Goal: Task Accomplishment & Management: Use online tool/utility

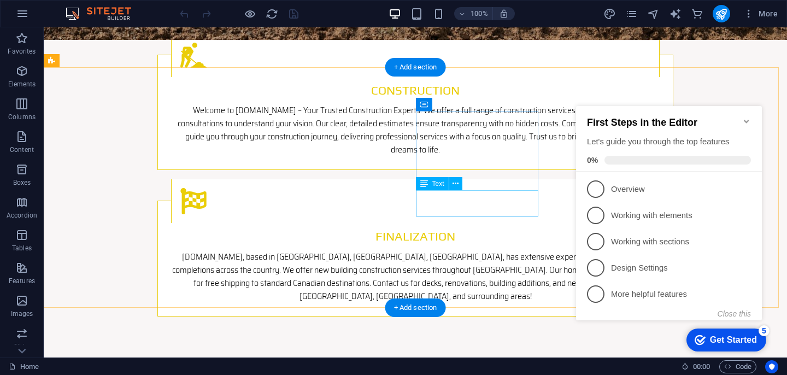
scroll to position [2940, 0]
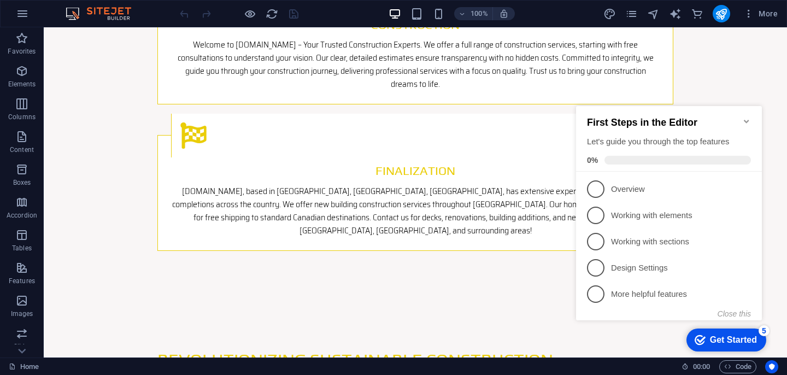
click at [743, 117] on icon "Minimize checklist" at bounding box center [746, 121] width 9 height 9
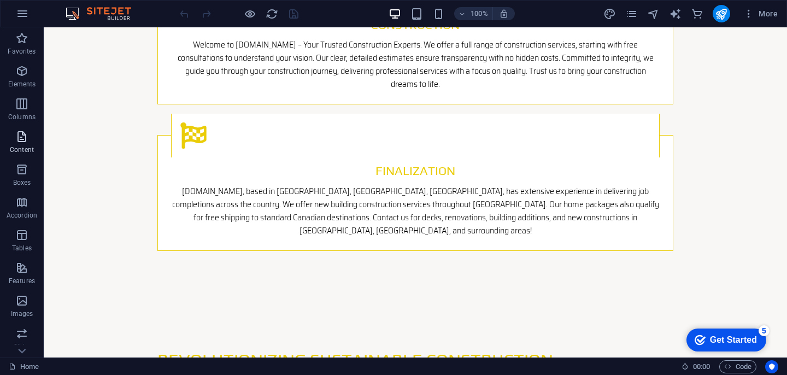
drag, startPoint x: 22, startPoint y: 139, endPoint x: 23, endPoint y: 149, distance: 10.4
click at [23, 149] on span "Content" at bounding box center [22, 143] width 44 height 26
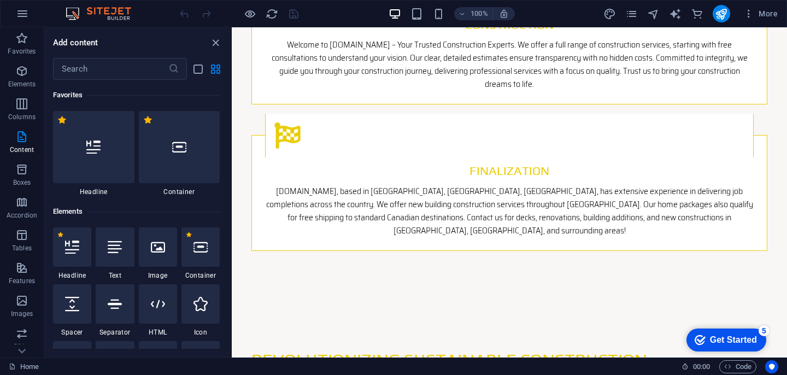
drag, startPoint x: 22, startPoint y: 73, endPoint x: 56, endPoint y: 94, distance: 40.5
click at [56, 94] on div "Favorites Elements Columns Content Boxes Accordion Tables Features Images Slide…" at bounding box center [116, 192] width 232 height 330
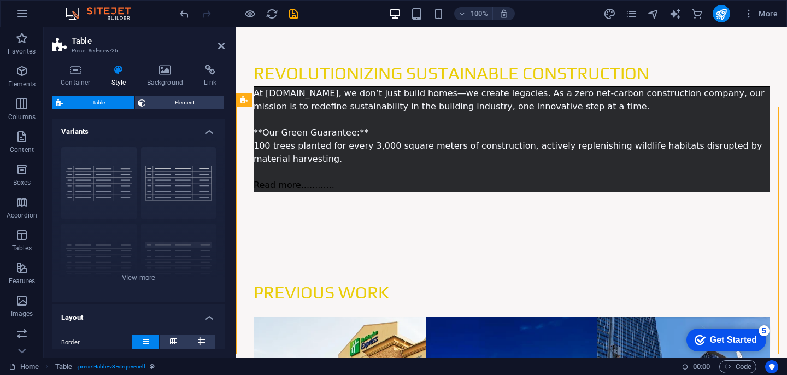
scroll to position [3125, 0]
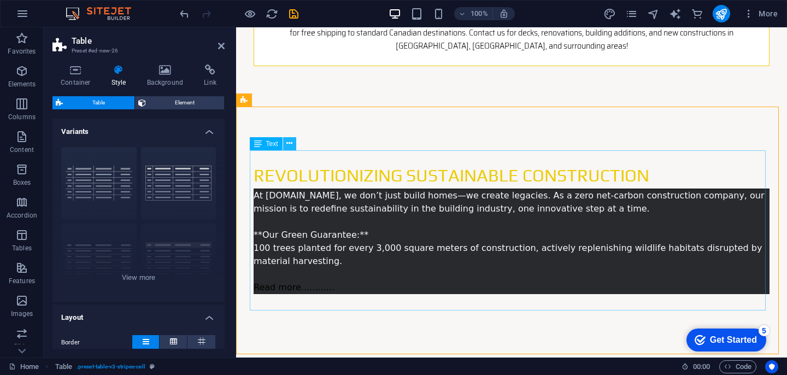
click at [290, 143] on icon at bounding box center [289, 143] width 6 height 11
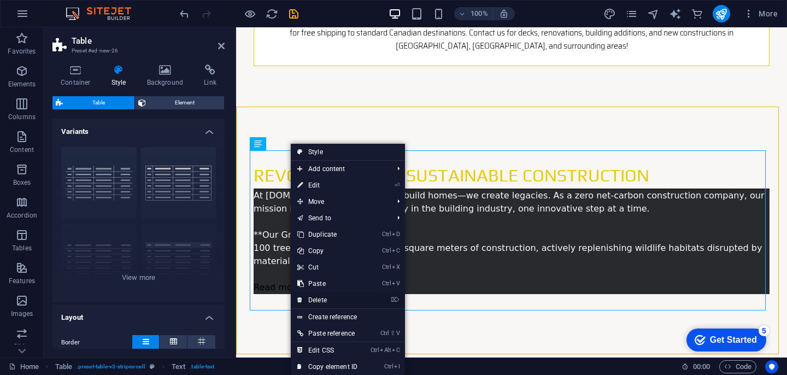
click at [332, 301] on link "⌦ Delete" at bounding box center [327, 300] width 73 height 16
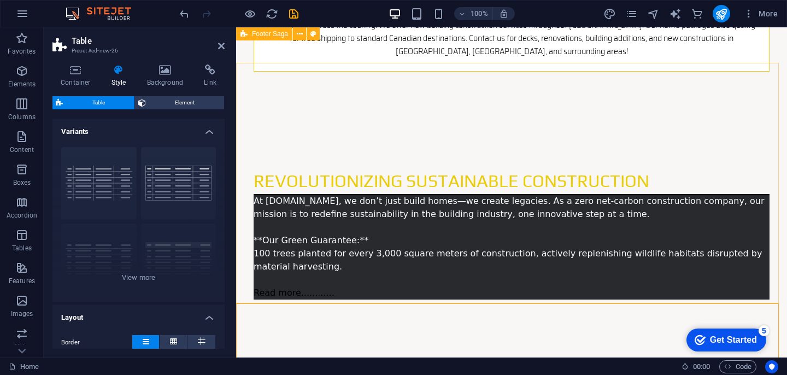
scroll to position [2928, 0]
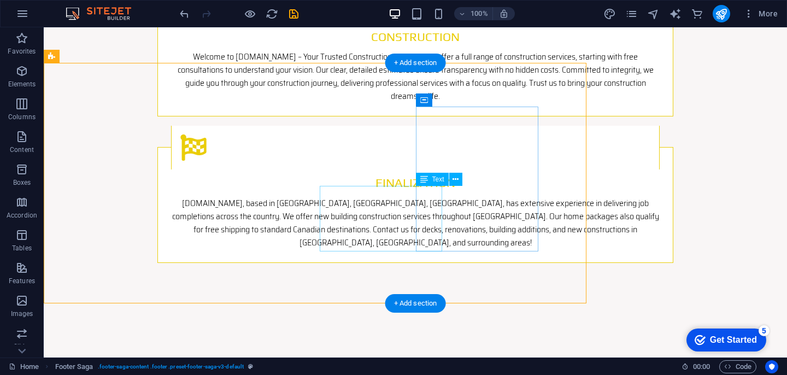
drag, startPoint x: 434, startPoint y: 244, endPoint x: 504, endPoint y: 222, distance: 73.1
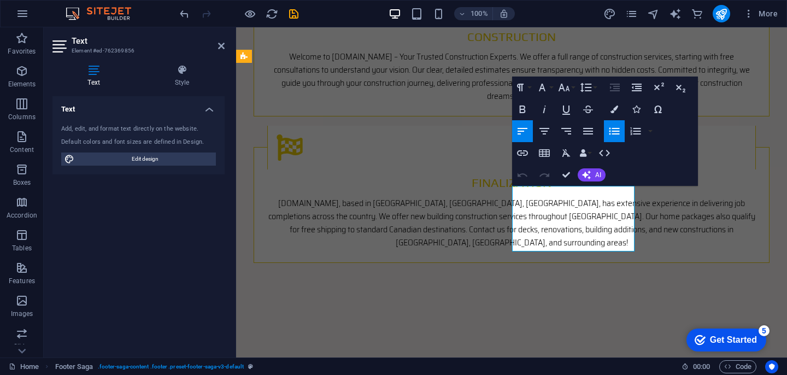
click at [526, 156] on icon "button" at bounding box center [522, 152] width 13 height 13
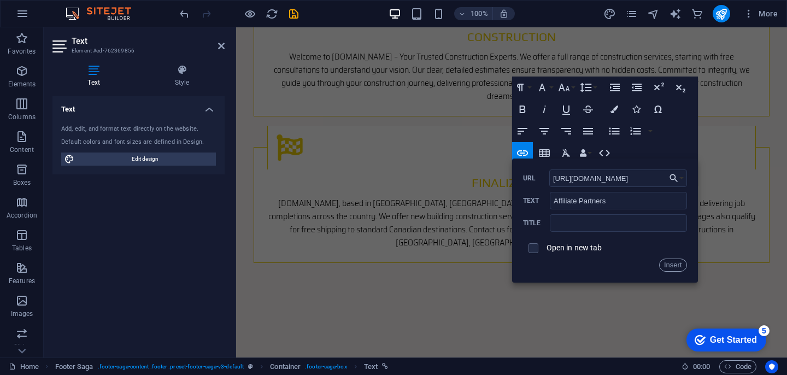
scroll to position [0, 17]
type input "[URL][DOMAIN_NAME]"
click at [616, 224] on input "text" at bounding box center [618, 222] width 137 height 17
type input "[DOMAIN_NAME] affiliate marketer program"
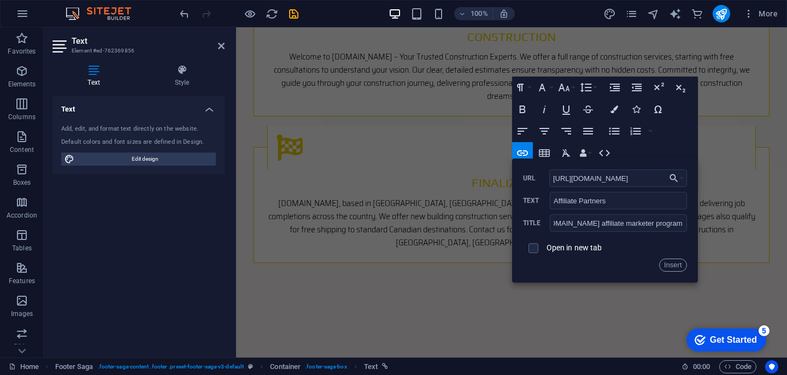
click at [537, 249] on span at bounding box center [534, 248] width 10 height 10
click at [532, 247] on input "checkbox" at bounding box center [532, 247] width 10 height 10
checkbox input "true"
click at [670, 266] on button "Insert" at bounding box center [673, 265] width 28 height 13
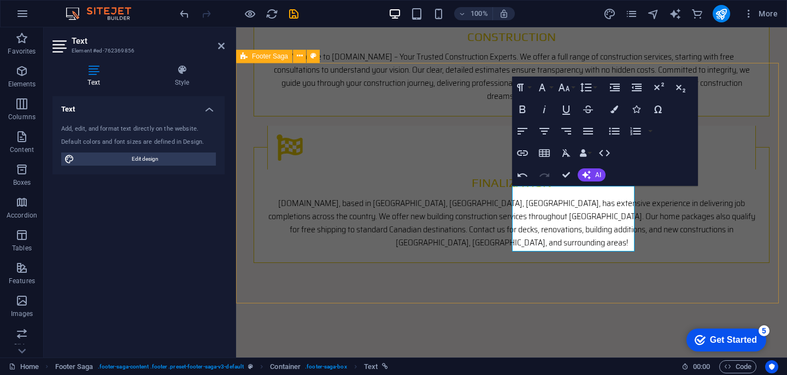
drag, startPoint x: 626, startPoint y: 245, endPoint x: 508, endPoint y: 231, distance: 118.3
copy li "Web design and marketing by [DOMAIN_NAME]"
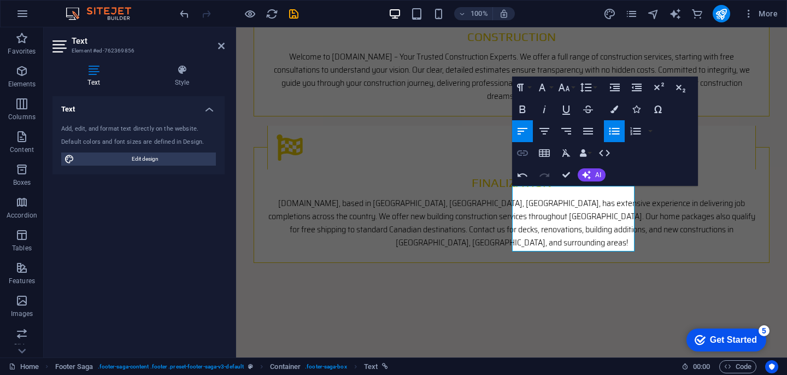
type input "Web design and marketing by [DOMAIN_NAME]"
checkbox input "false"
click at [520, 154] on icon "button" at bounding box center [522, 152] width 13 height 13
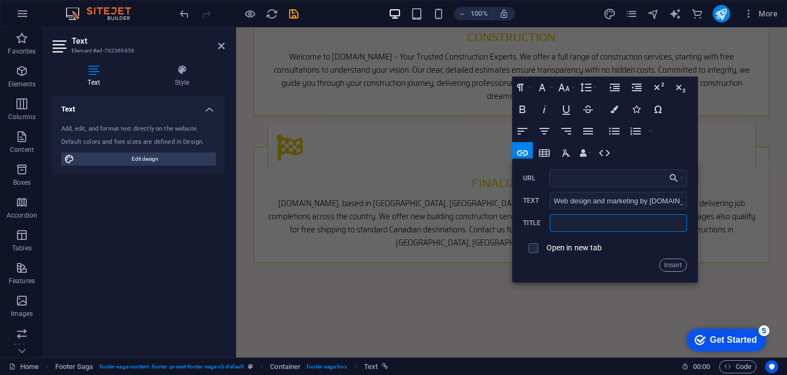
click at [573, 227] on input "text" at bounding box center [618, 222] width 137 height 17
paste input "Web design and marketing by [DOMAIN_NAME]"
type input "Web design and marketing by [DOMAIN_NAME]"
click at [583, 175] on input "URL" at bounding box center [618, 177] width 138 height 17
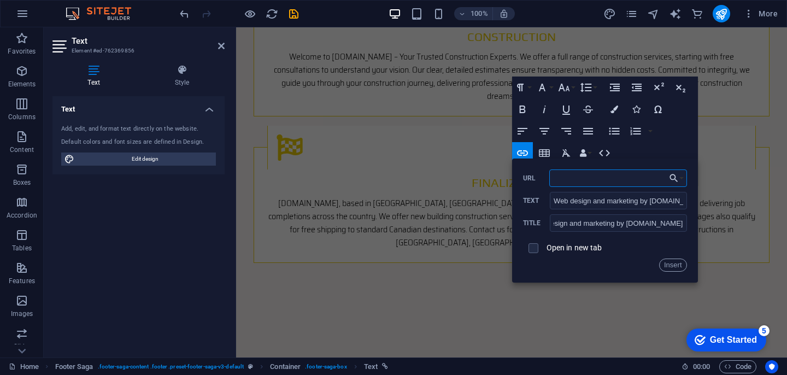
scroll to position [0, 0]
type input "[URL][DOMAIN_NAME]"
click at [676, 263] on button "Insert" at bounding box center [673, 265] width 28 height 13
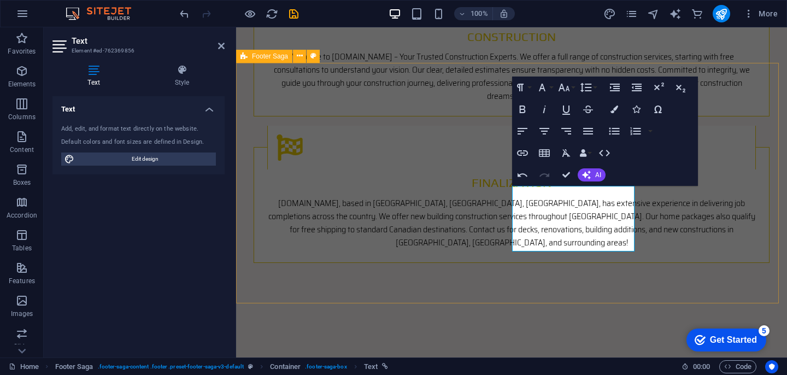
scroll to position [0, 0]
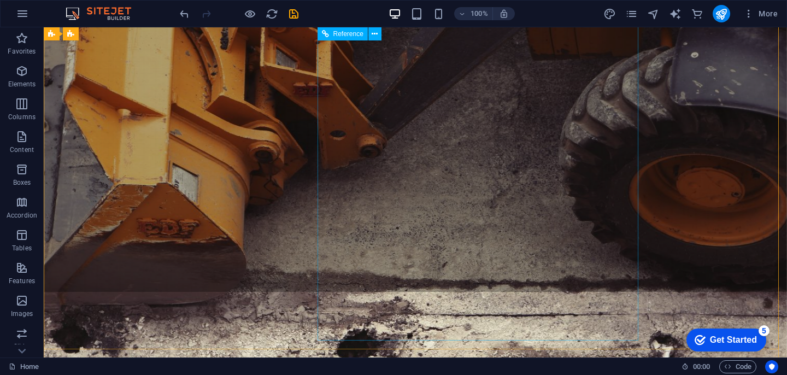
scroll to position [131, 0]
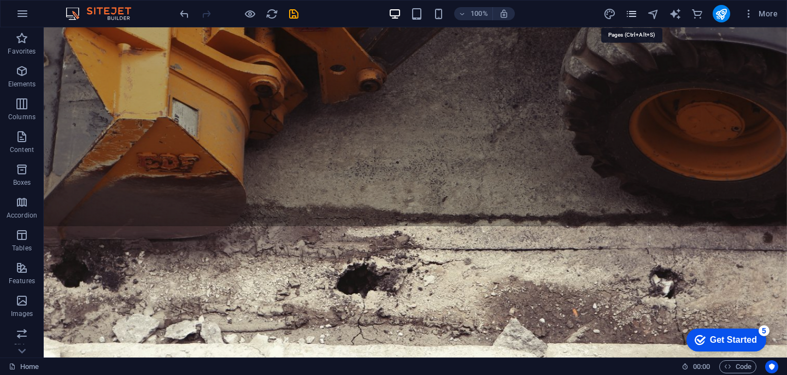
click at [629, 11] on icon "pages" at bounding box center [631, 14] width 13 height 13
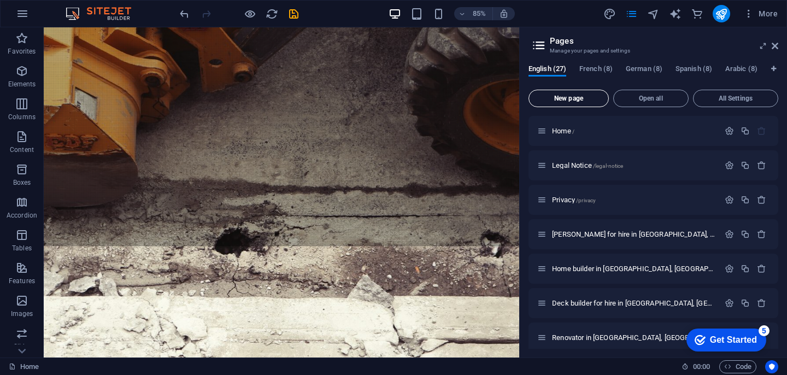
click at [572, 99] on span "New page" at bounding box center [568, 98] width 71 height 7
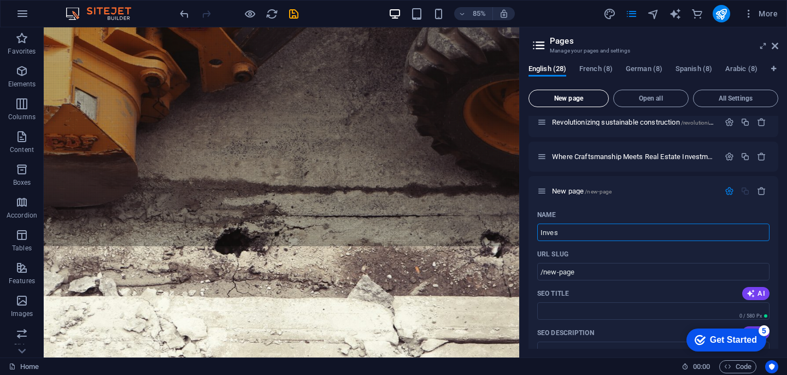
type input "Invest"
type input "/"
type input "Investm"
type input "/invest"
type input "Invest"
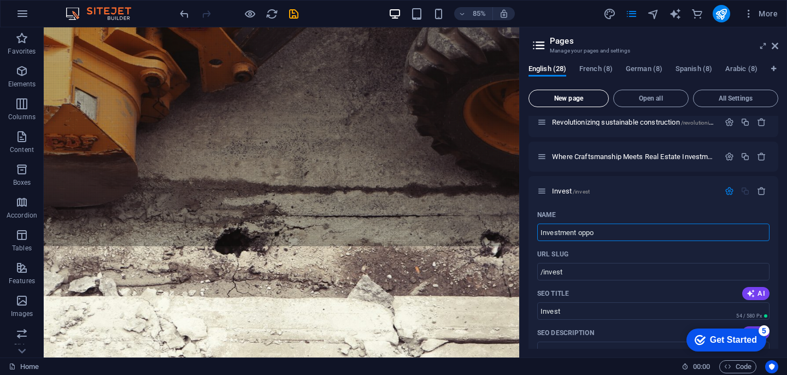
type input "Investment oppor"
type input "/investment-opp"
type input "Investment opp"
type input "Investment opportunities"
type input "/investment-opportunities"
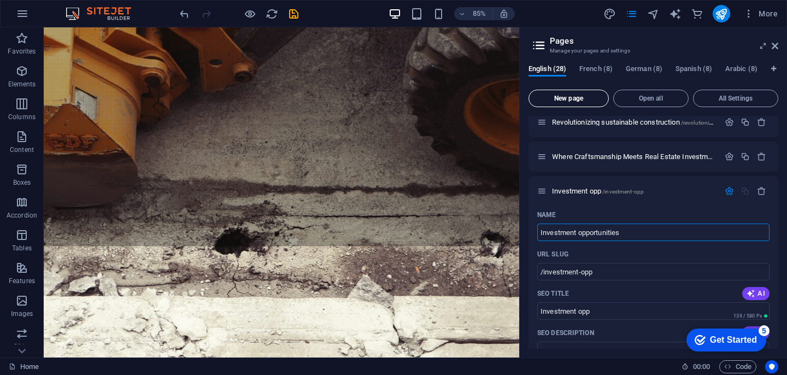
type input "Investment opportunities"
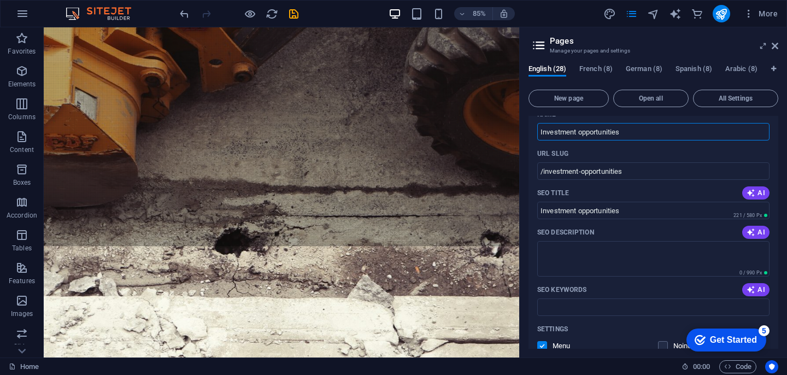
scroll to position [1001, 0]
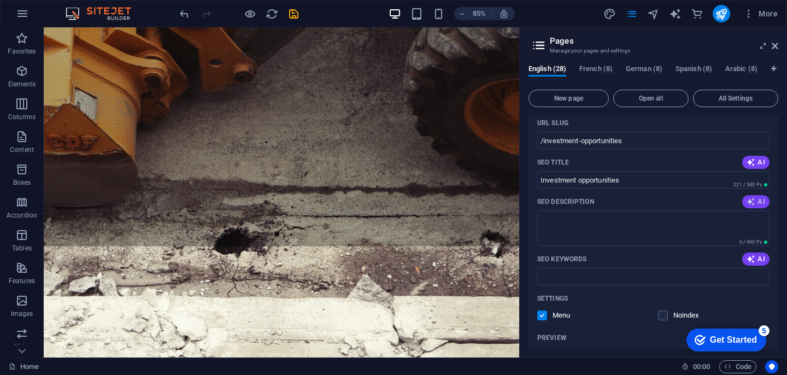
type input "Investment opportunities"
click at [754, 205] on span "AI" at bounding box center [756, 201] width 19 height 9
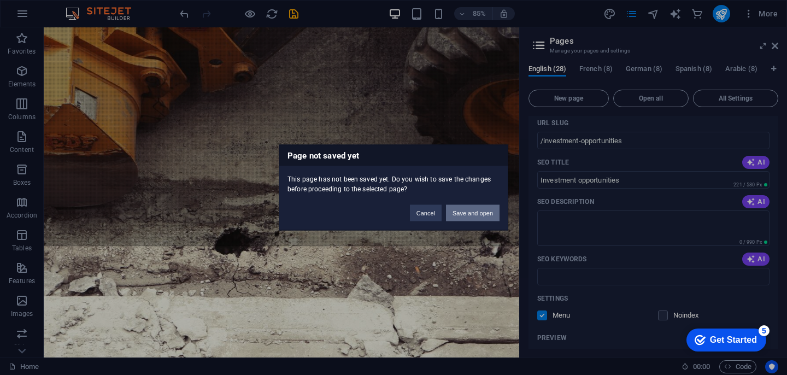
click at [478, 214] on button "Save and open" at bounding box center [473, 213] width 54 height 16
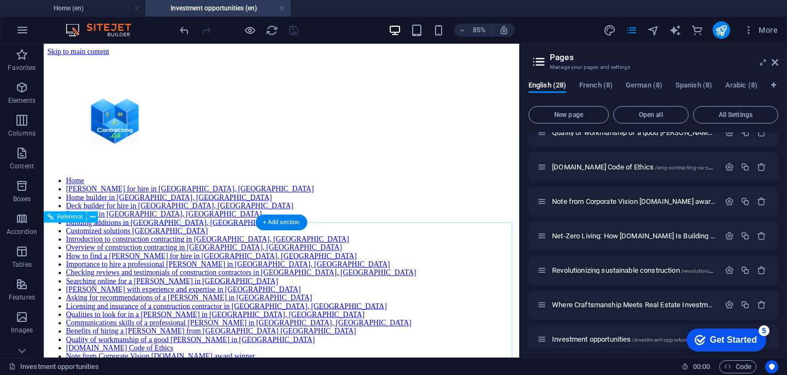
scroll to position [328, 0]
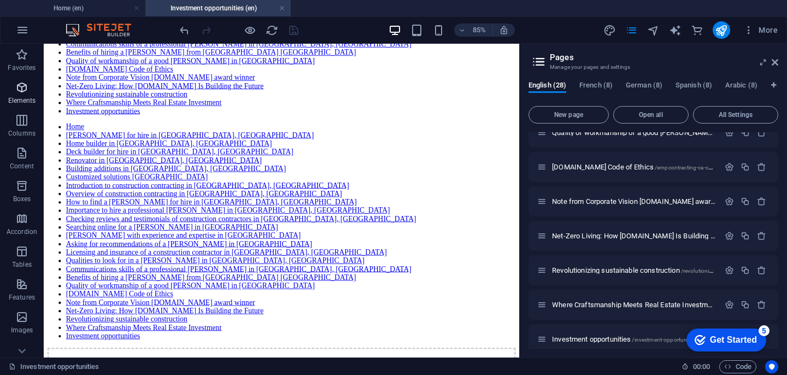
click at [17, 96] on span "Elements" at bounding box center [22, 94] width 44 height 26
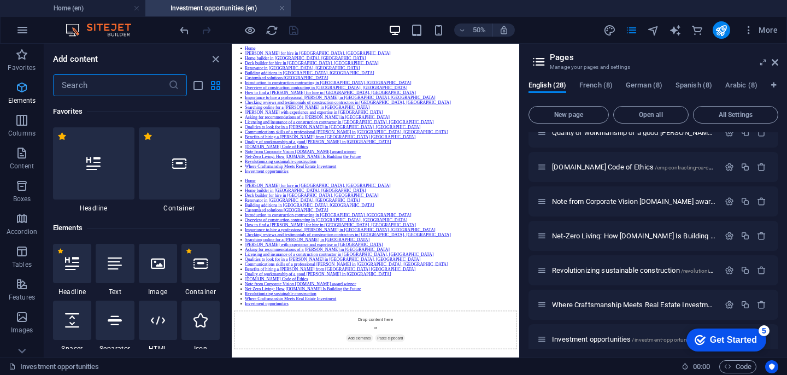
scroll to position [116, 0]
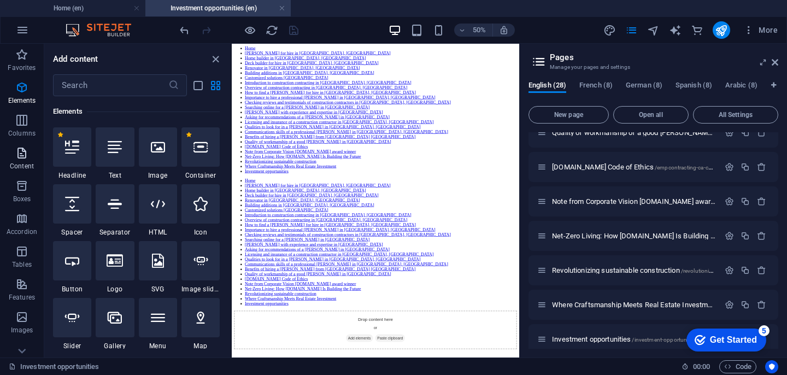
click at [26, 156] on icon "button" at bounding box center [21, 152] width 13 height 13
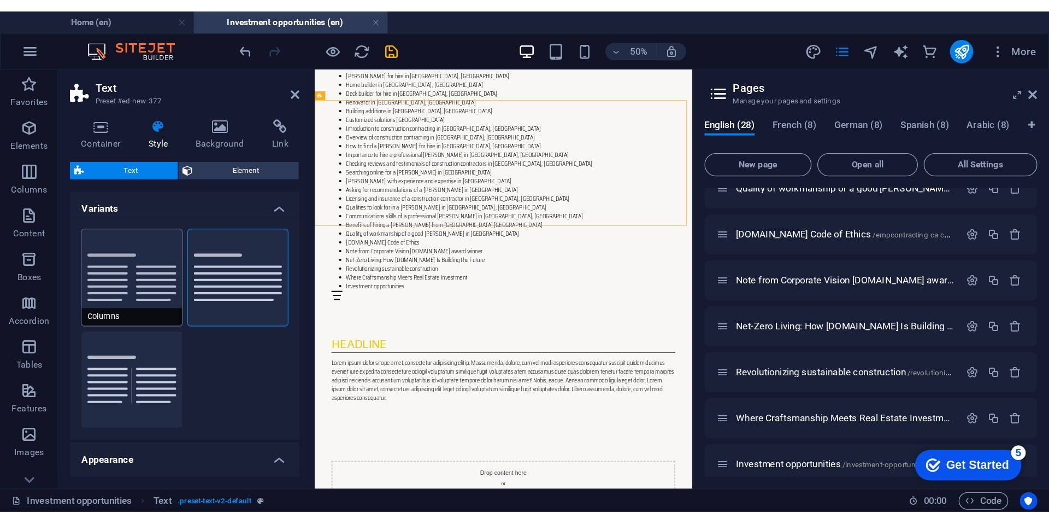
scroll to position [328, 0]
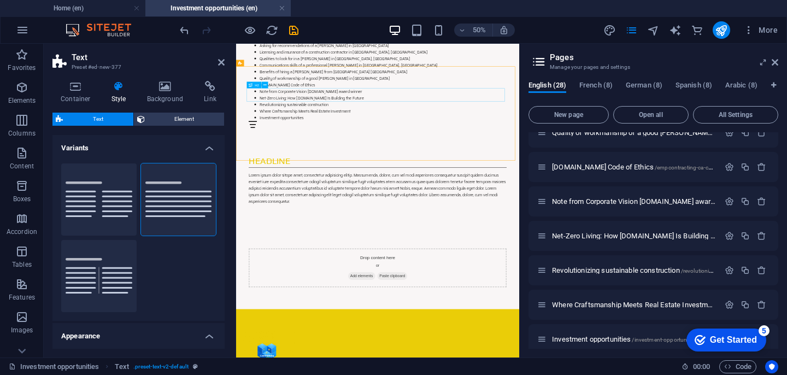
click at [384, 265] on div "Headline" at bounding box center [519, 278] width 516 height 27
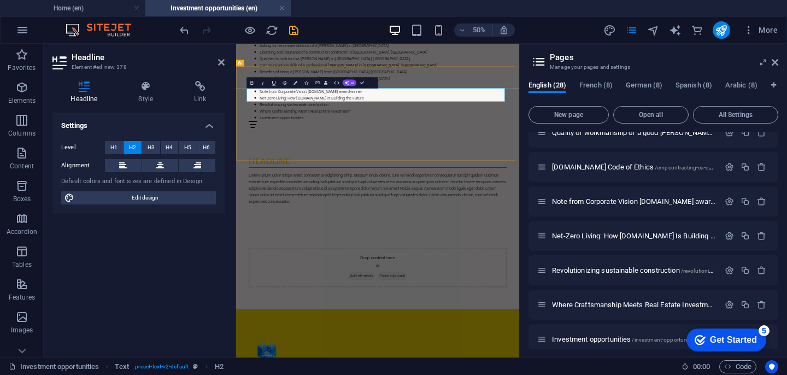
click at [379, 265] on h2 "Headline" at bounding box center [519, 278] width 516 height 27
click at [349, 265] on h2 "Investement opportunities with [DOMAIN_NAME]" at bounding box center [519, 278] width 516 height 27
click at [388, 300] on div "Lorem ipsum dolor sitope amet, consectetur adipisicing elitip. Massumenda, dolo…" at bounding box center [519, 333] width 516 height 66
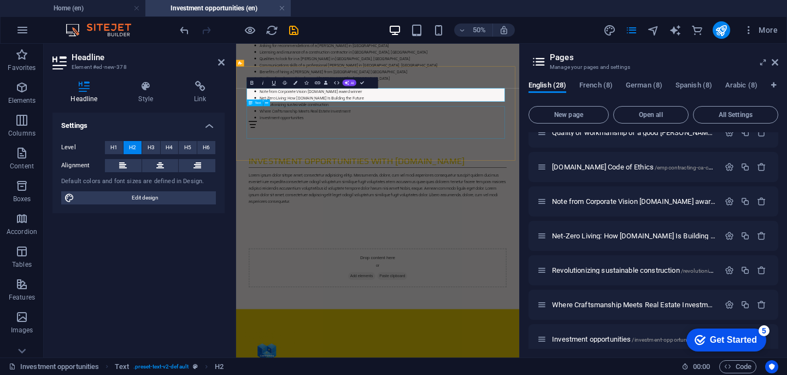
click at [388, 300] on div "Lorem ipsum dolor sitope amet, consectetur adipisicing elitip. Massumenda, dolo…" at bounding box center [519, 333] width 516 height 66
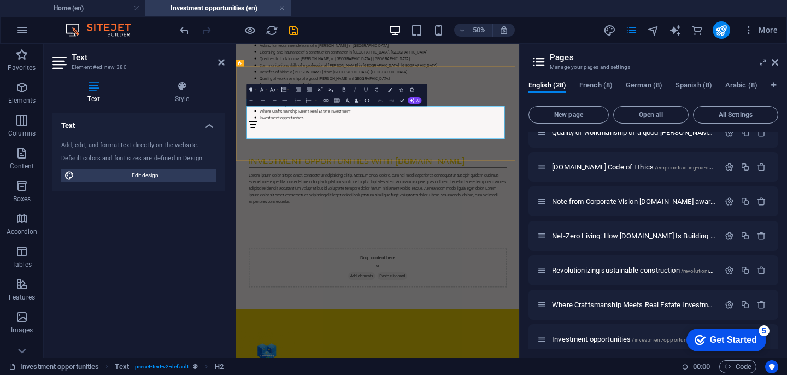
click at [406, 300] on p "Lorem ipsum dolor sitope amet, consectetur adipisicing elitip. Massumenda, dolo…" at bounding box center [519, 333] width 516 height 66
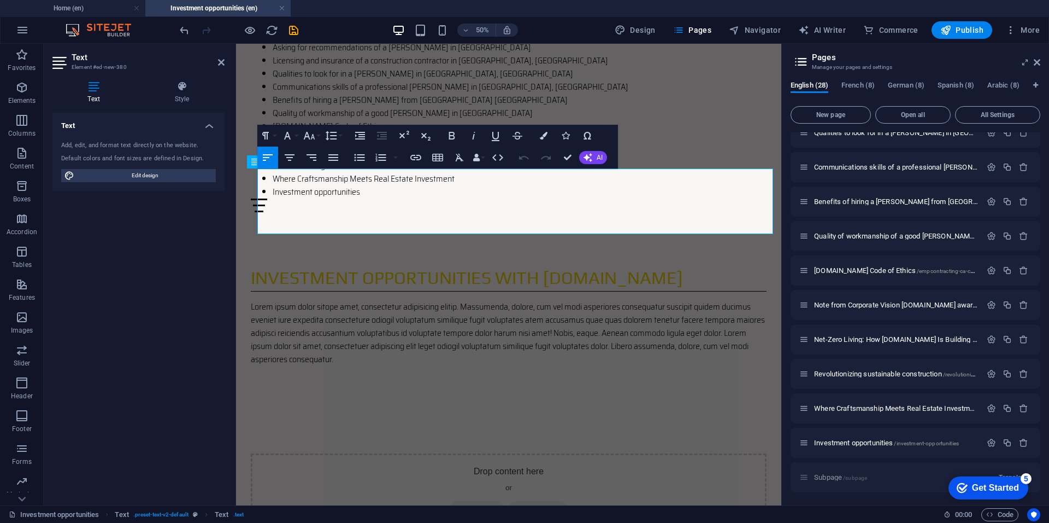
scroll to position [635, 0]
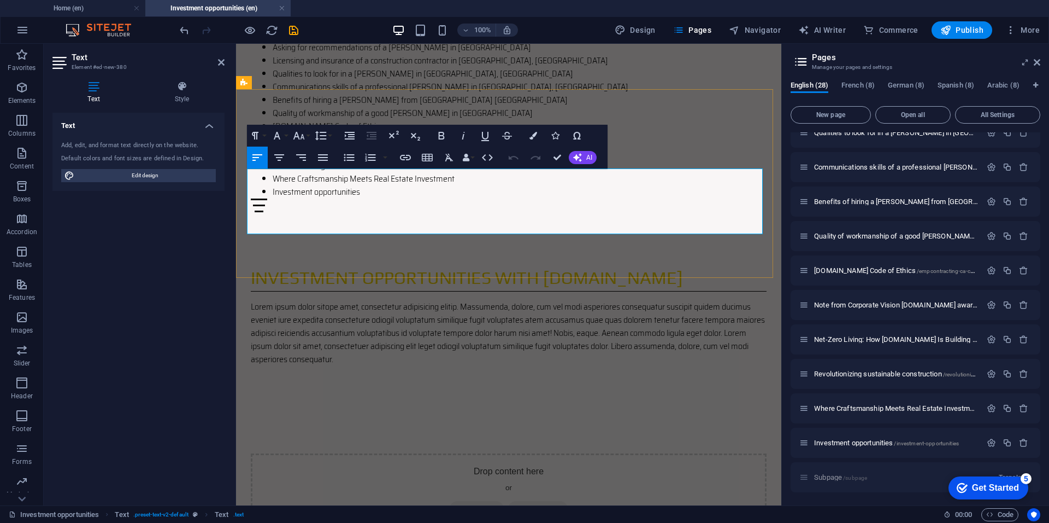
click at [393, 300] on p "Lorem ipsum dolor sitope amet, consectetur adipisicing elitip. Massumenda, dolo…" at bounding box center [509, 333] width 516 height 66
click at [322, 300] on p "Lorem ipsum dolor sitope amet, consectetur adipisicing elitip. Massumenda, dolo…" at bounding box center [509, 333] width 516 height 66
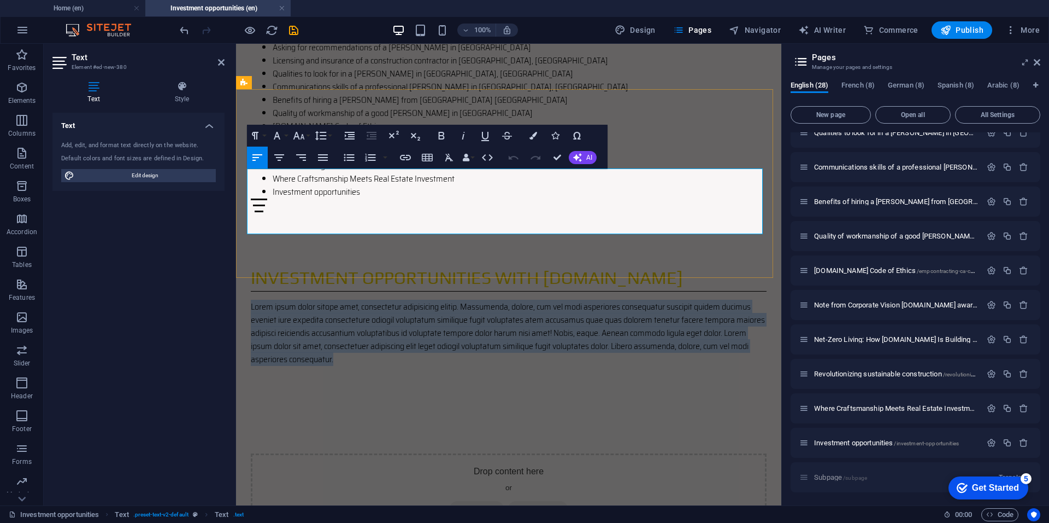
click at [322, 300] on p "Lorem ipsum dolor sitope amet, consectetur adipisicing elitip. Massumenda, dolo…" at bounding box center [509, 333] width 516 height 66
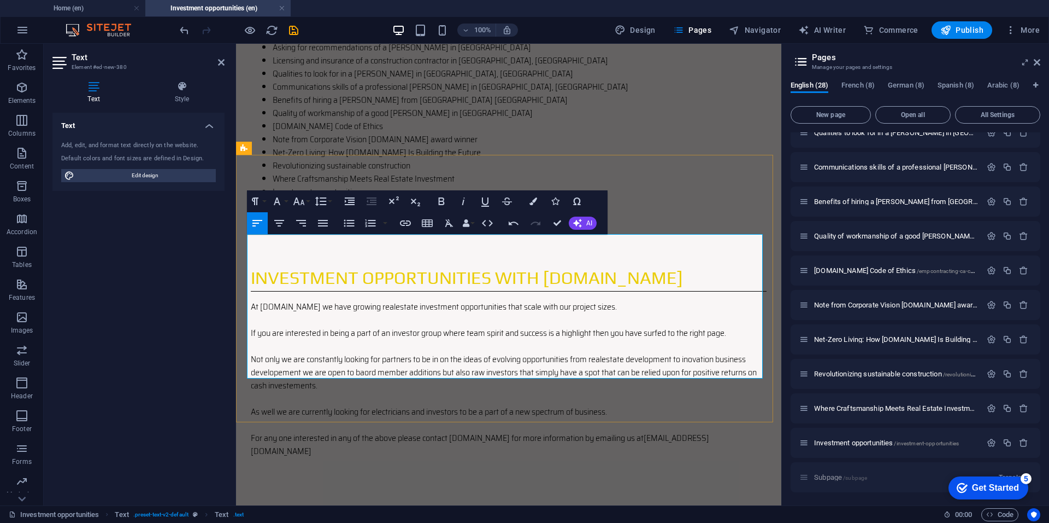
scroll to position [262, 0]
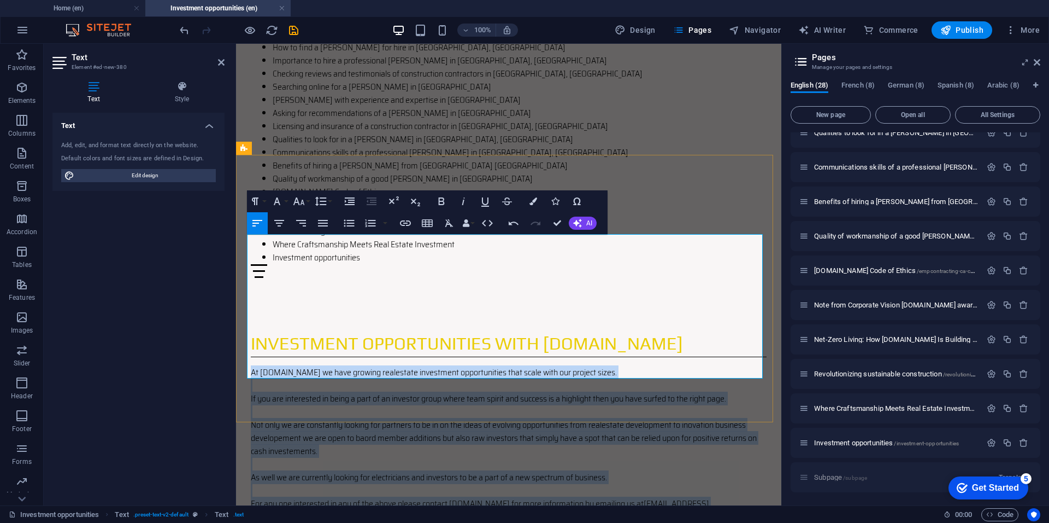
drag, startPoint x: 749, startPoint y: 368, endPoint x: 248, endPoint y: 244, distance: 516.5
click at [251, 366] on div "At [DOMAIN_NAME] we have growing realestate investment opportunities that scale…" at bounding box center [509, 444] width 516 height 157
copy div "At [DOMAIN_NAME] we have growing realestate investment opportunities that scale…"
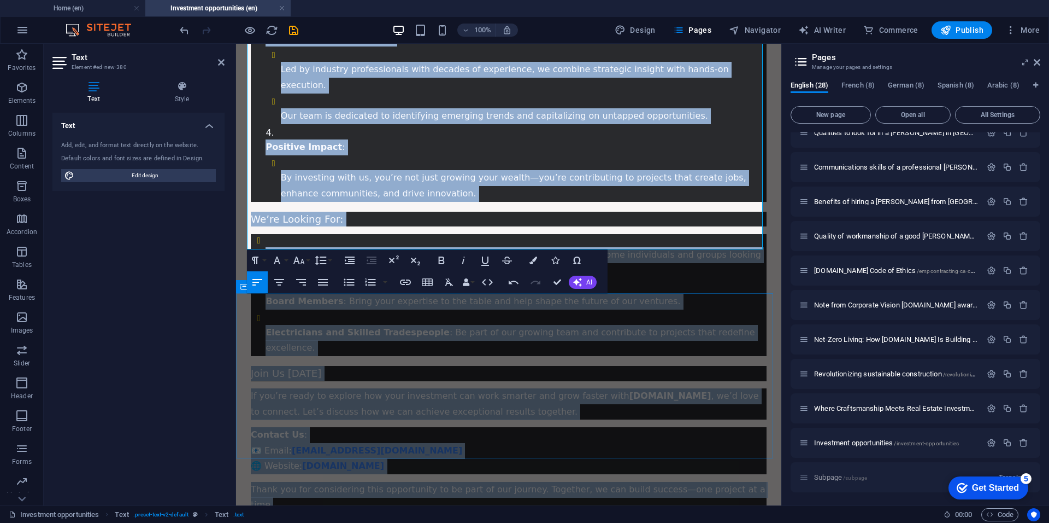
scroll to position [1246, 0]
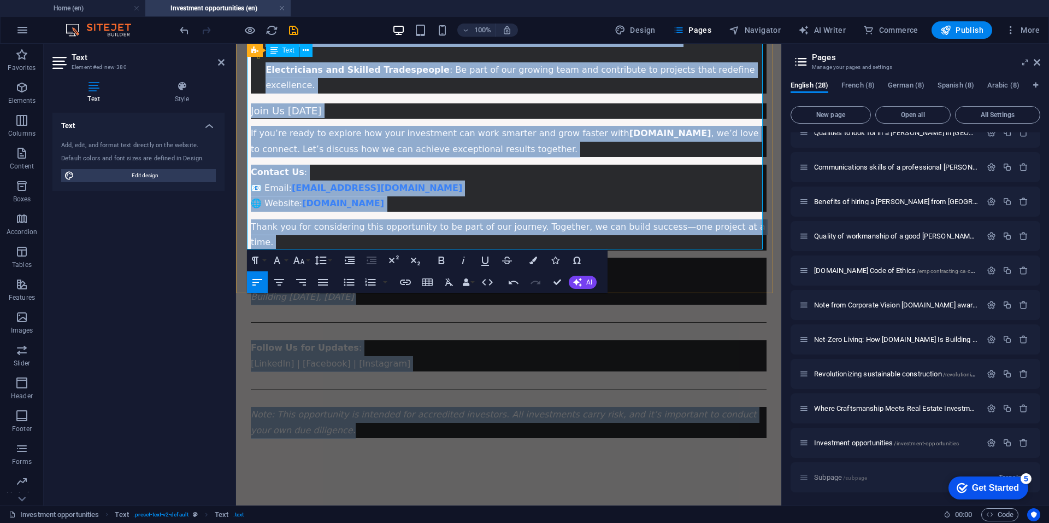
drag, startPoint x: 249, startPoint y: 243, endPoint x: 608, endPoint y: 242, distance: 359.1
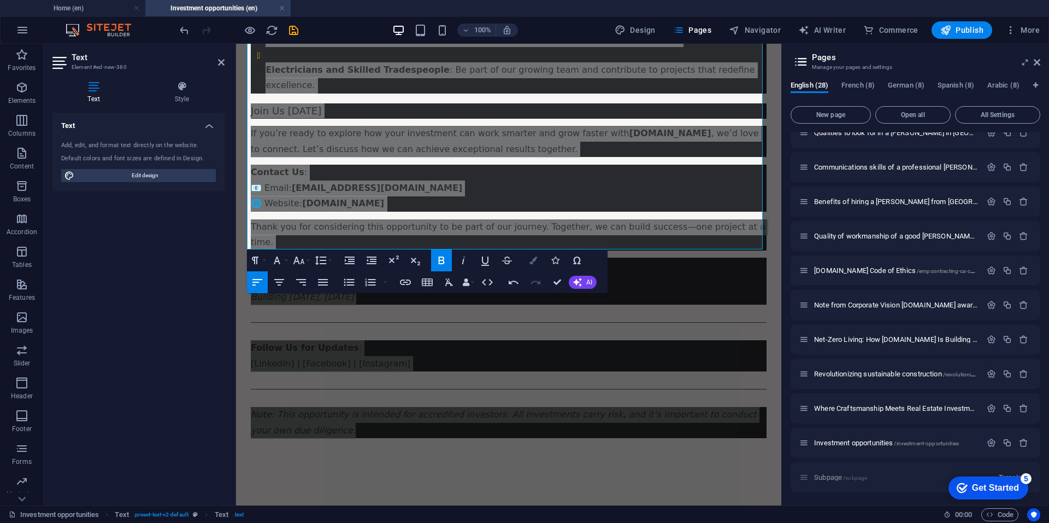
click at [538, 261] on button "Colors" at bounding box center [533, 260] width 21 height 22
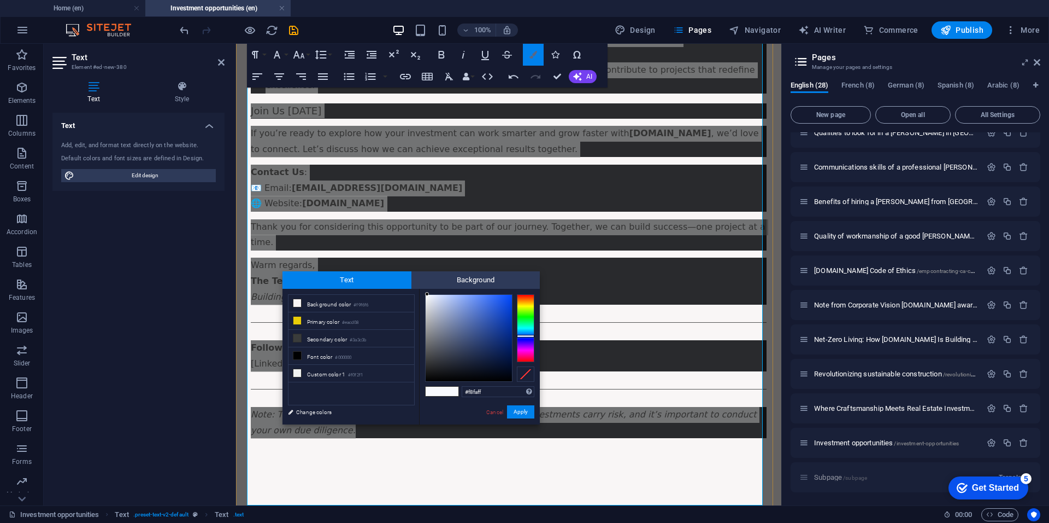
scroll to position [990, 0]
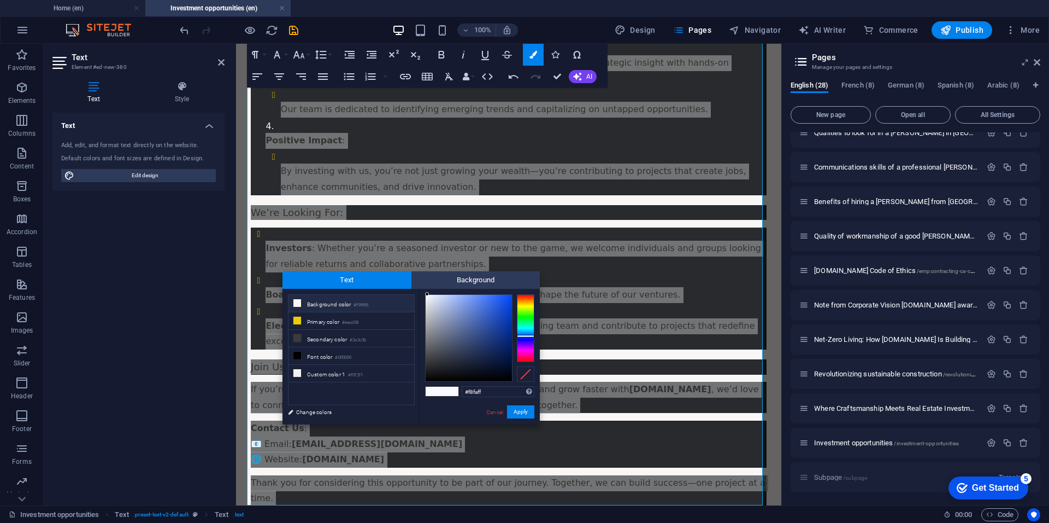
click at [296, 303] on icon at bounding box center [298, 303] width 8 height 8
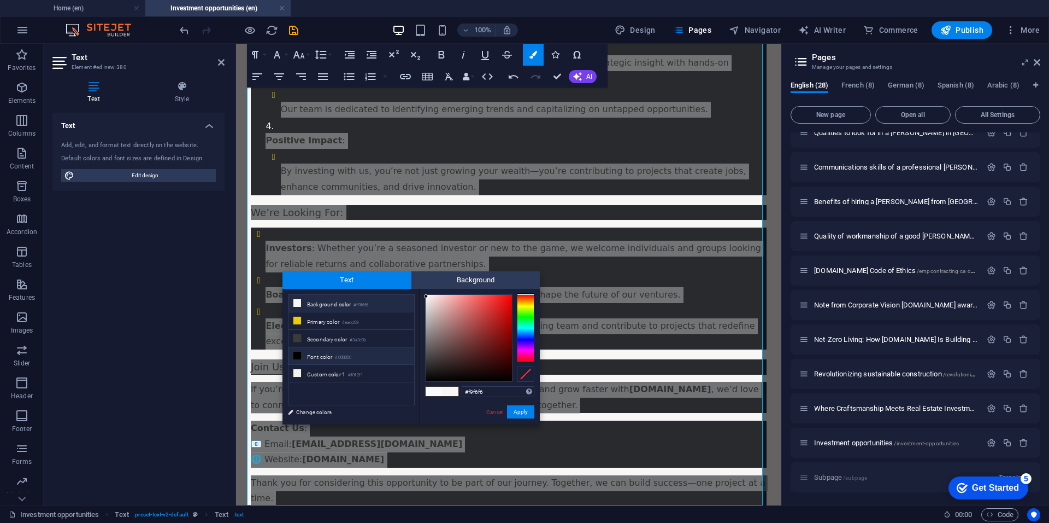
click at [298, 360] on li "Font color #000000" at bounding box center [352, 355] width 126 height 17
type input "#000000"
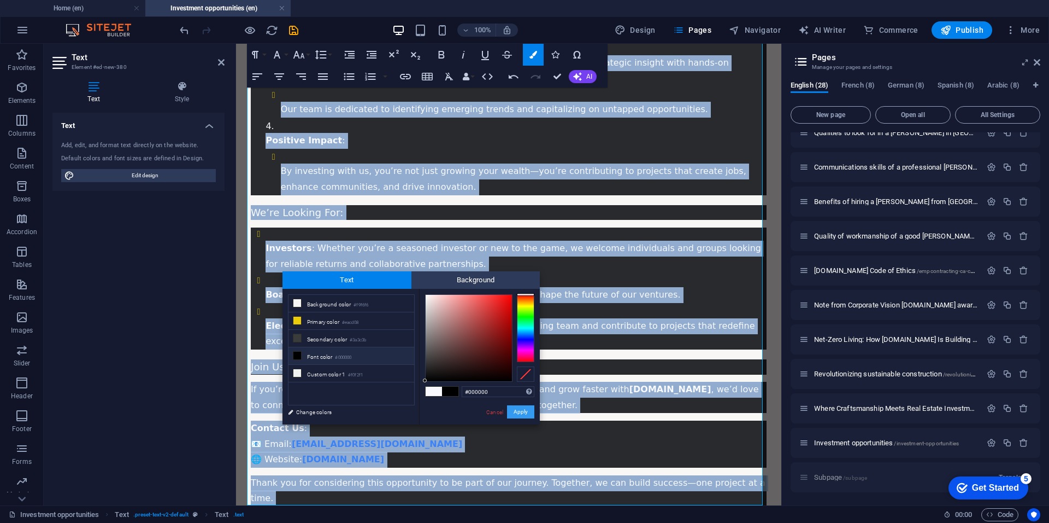
click at [521, 374] on button "Apply" at bounding box center [520, 411] width 27 height 13
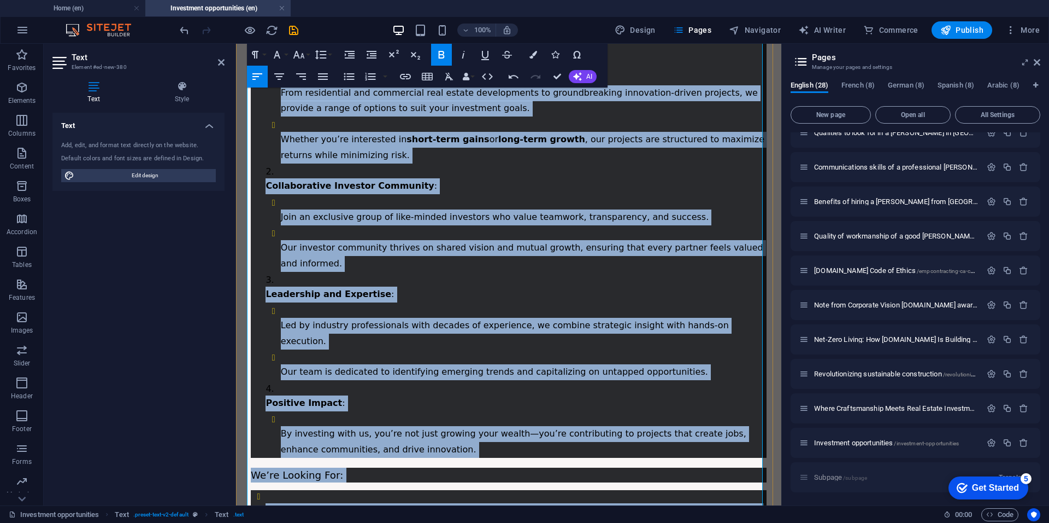
scroll to position [531, 0]
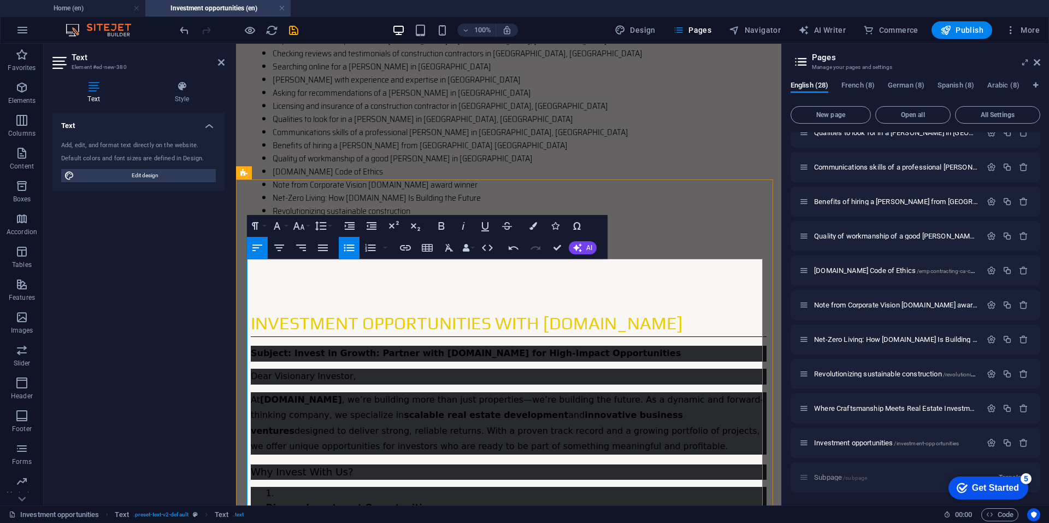
scroll to position [203, 0]
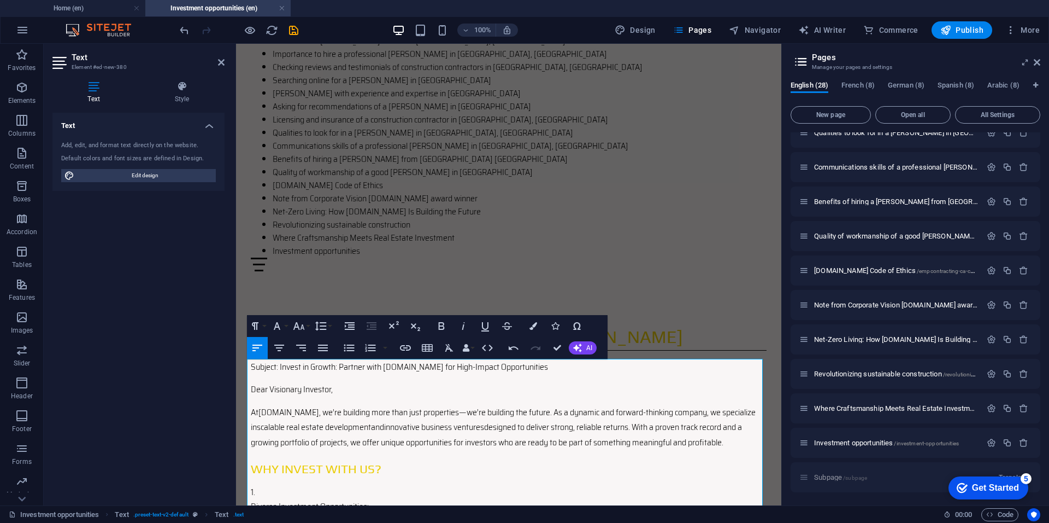
scroll to position [138, 0]
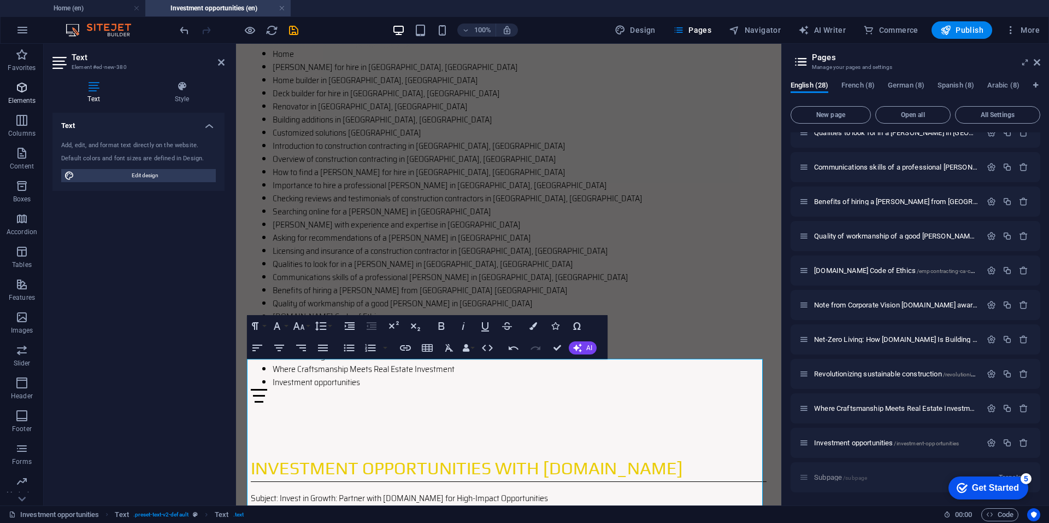
click at [22, 96] on span "Elements" at bounding box center [22, 94] width 44 height 26
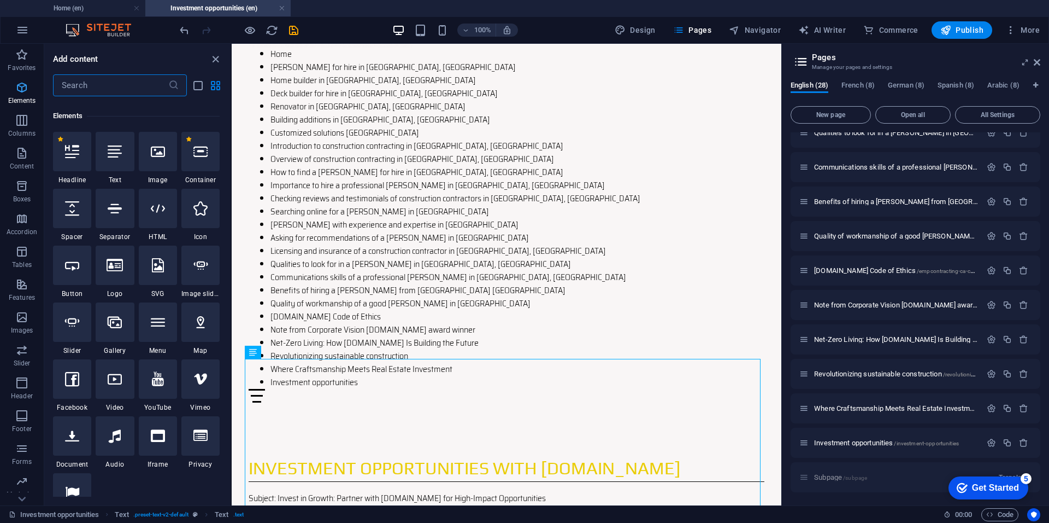
scroll to position [116, 0]
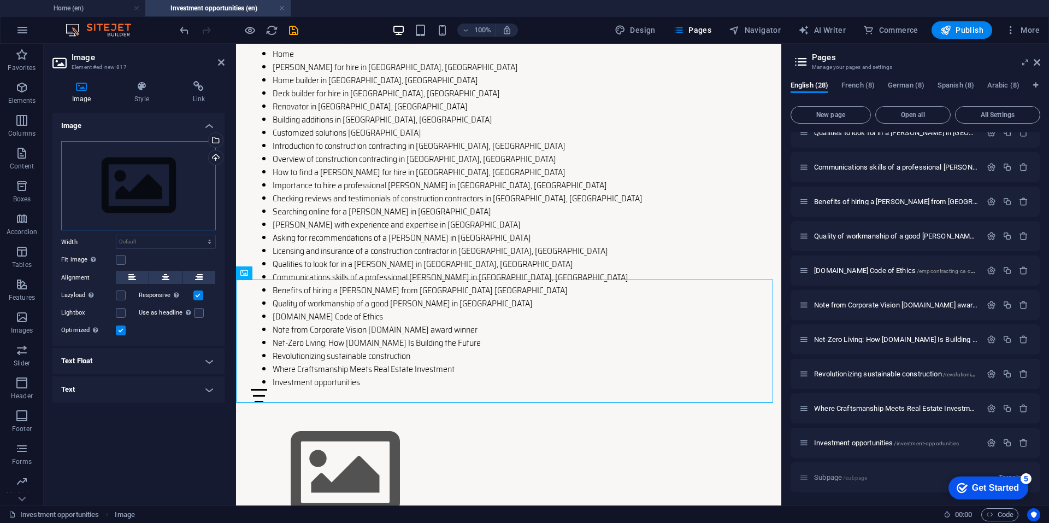
click at [124, 179] on div "Drag files here, click to choose files or select files from Files or our free s…" at bounding box center [138, 186] width 155 height 90
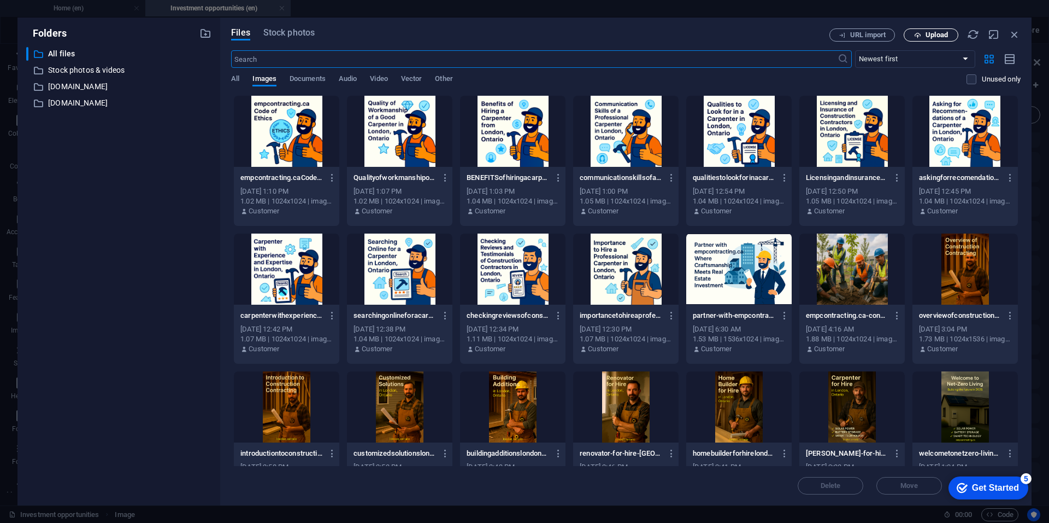
click at [787, 34] on span "Upload" at bounding box center [931, 35] width 45 height 7
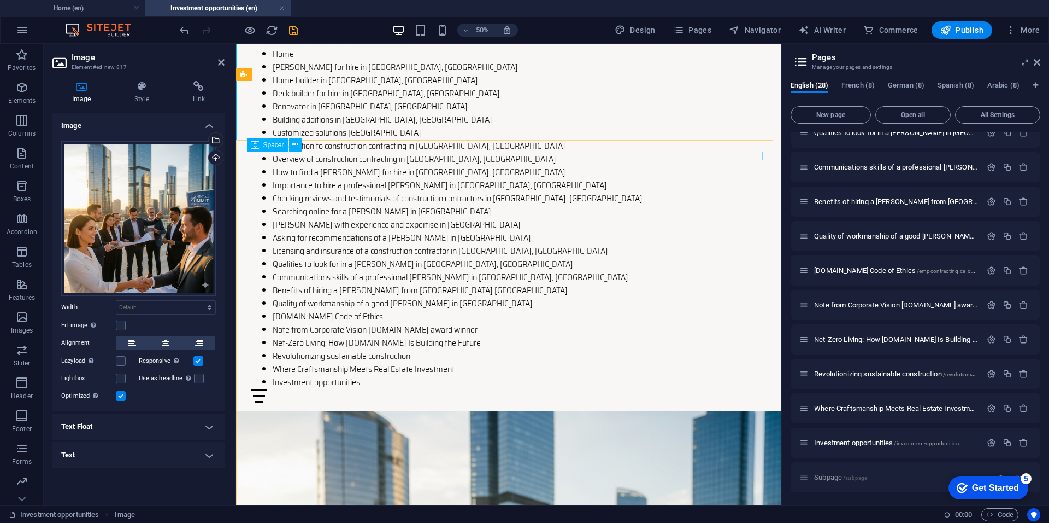
scroll to position [400, 0]
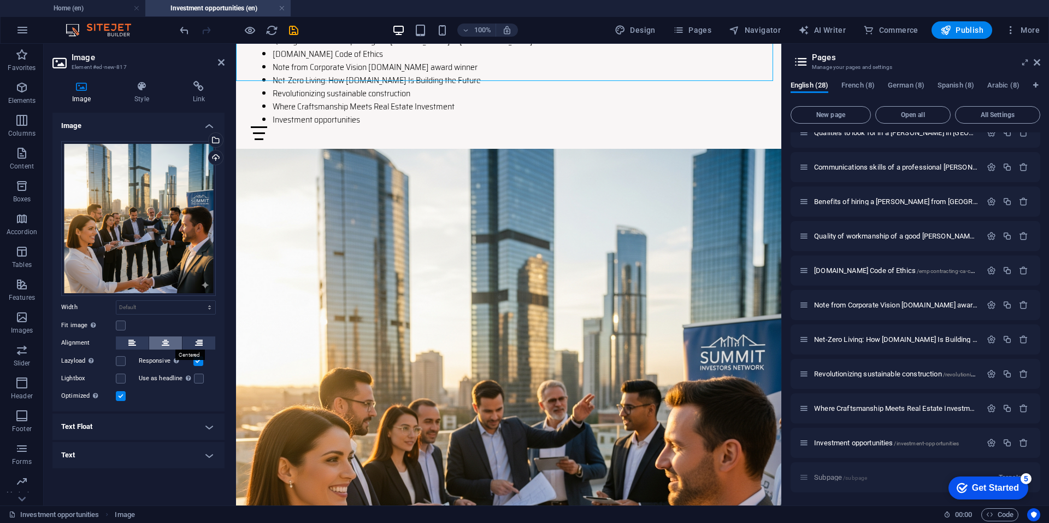
click at [162, 347] on icon at bounding box center [166, 342] width 8 height 13
select select "px"
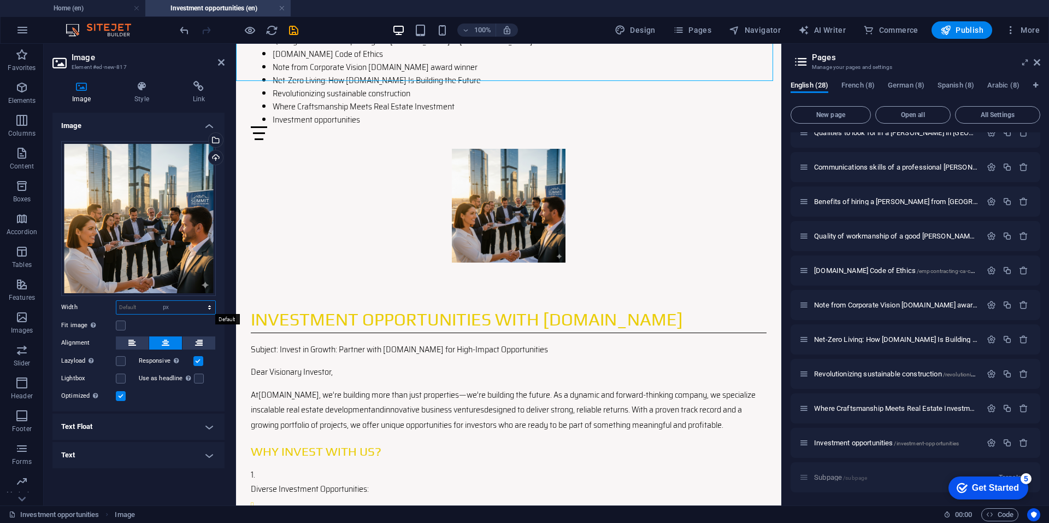
click at [200, 301] on select "Default auto px rem % em vh vw" at bounding box center [165, 307] width 99 height 13
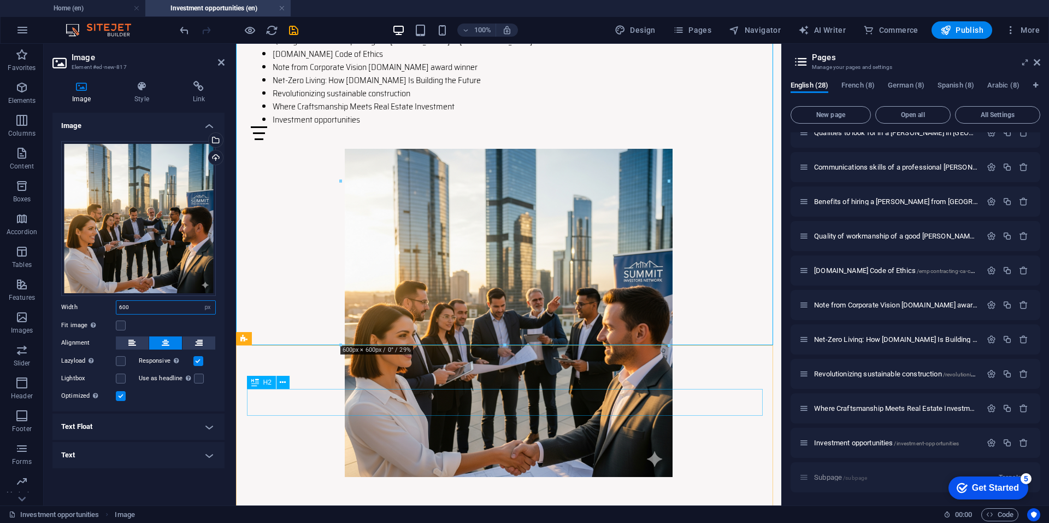
type input "600"
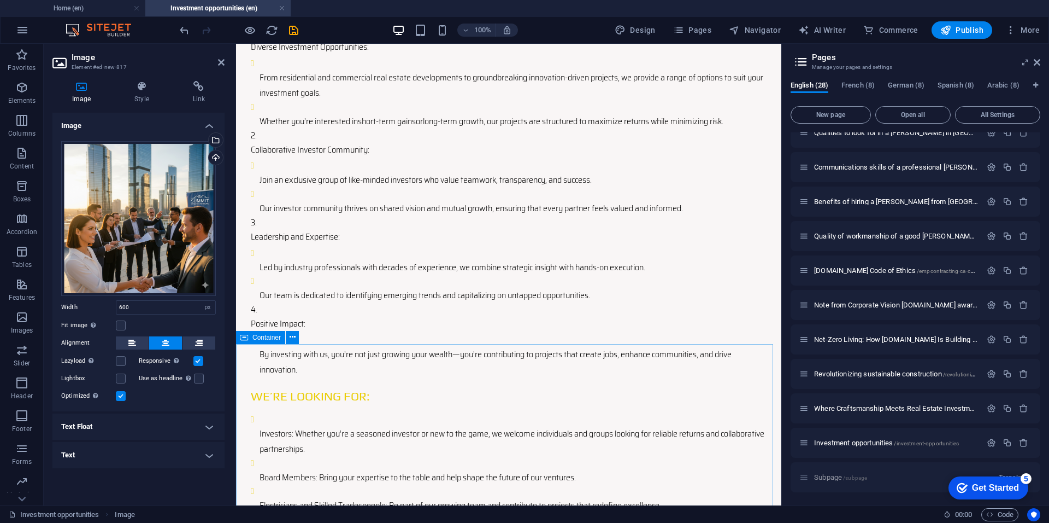
scroll to position [1450, 0]
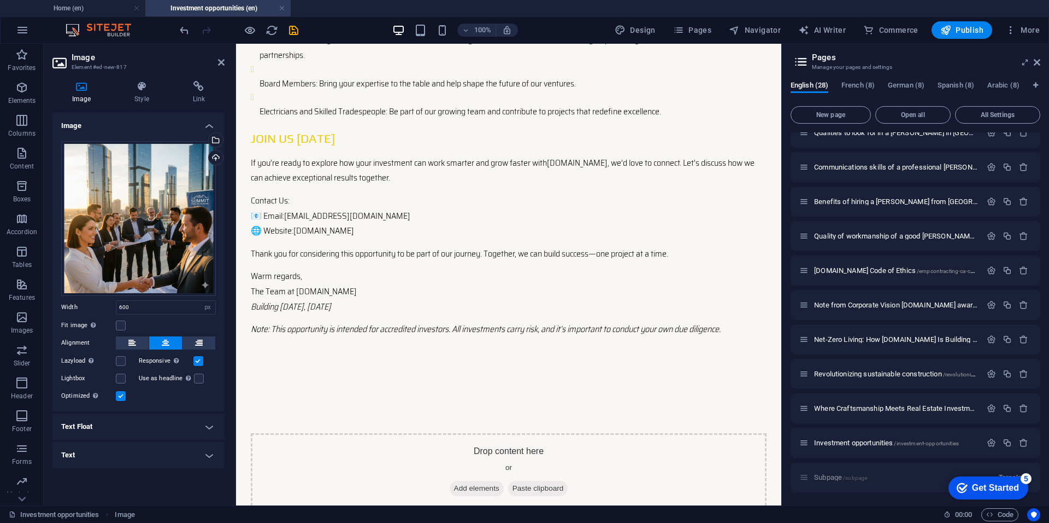
click at [206, 374] on h4 "Text" at bounding box center [138, 455] width 172 height 26
click at [181, 374] on input "Alternative text The alternative text is used by devices that cannot display im…" at bounding box center [166, 476] width 100 height 13
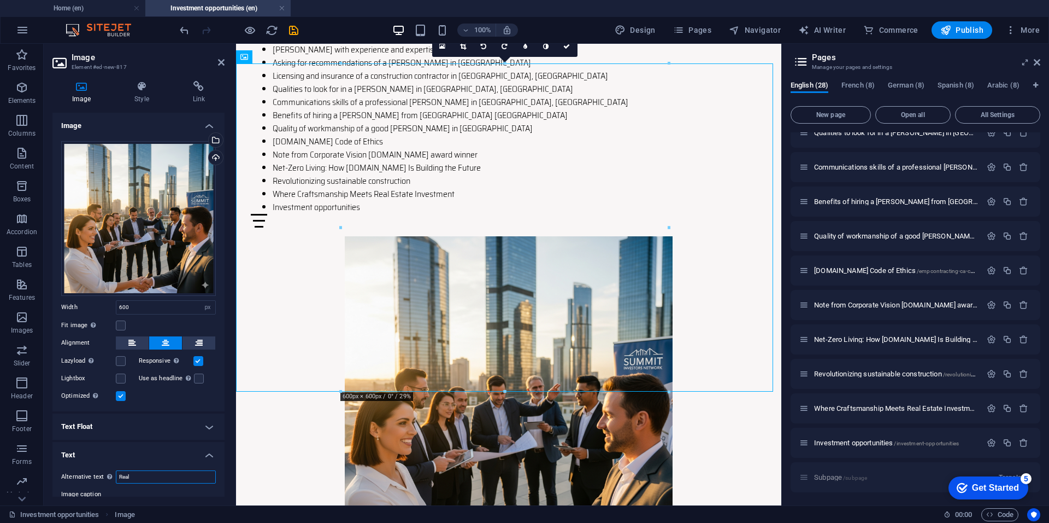
scroll to position [307, 0]
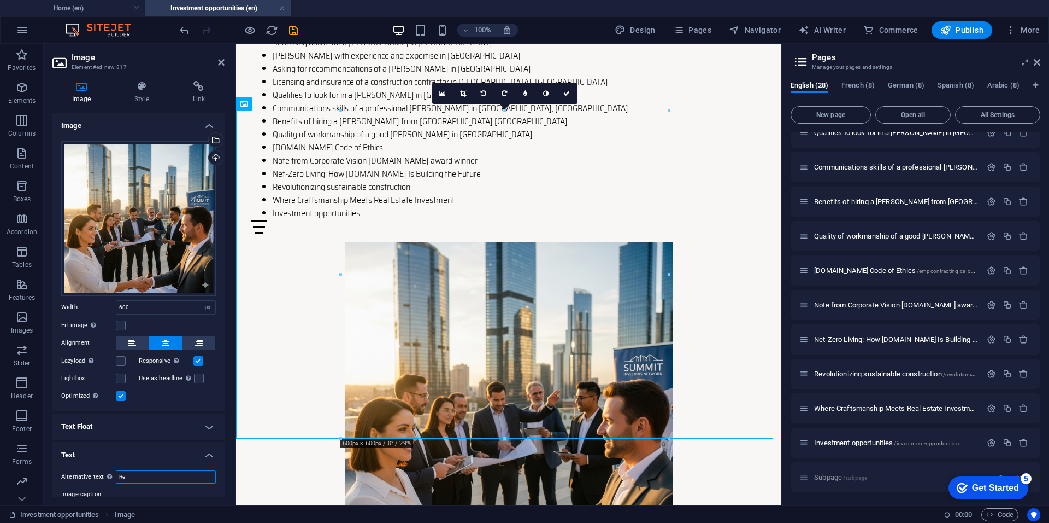
type input "R"
type input "Investment opportunities with [DOMAIN_NAME]"
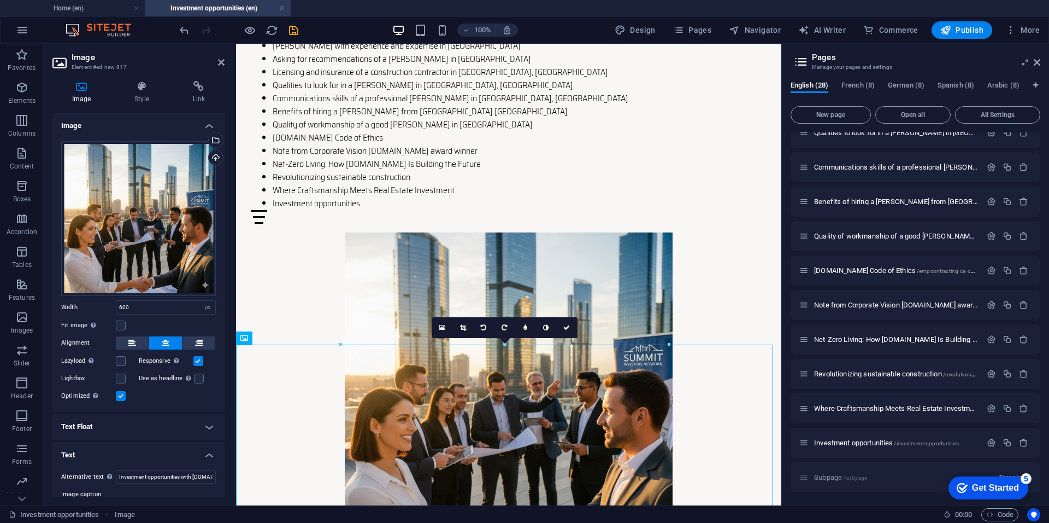
scroll to position [0, 0]
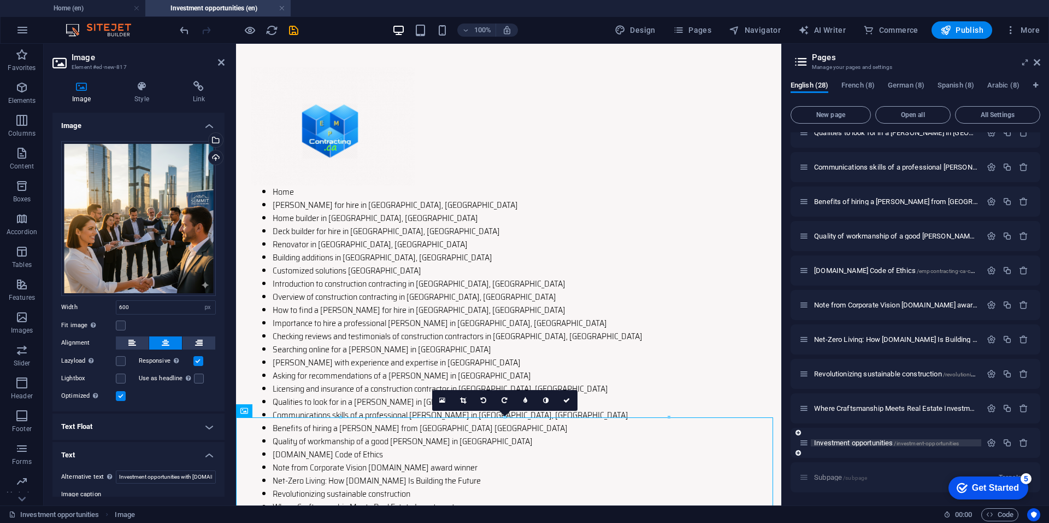
click at [787, 374] on span "/investment-opportunities" at bounding box center [926, 443] width 64 height 6
click at [787, 374] on icon "button" at bounding box center [991, 442] width 9 height 9
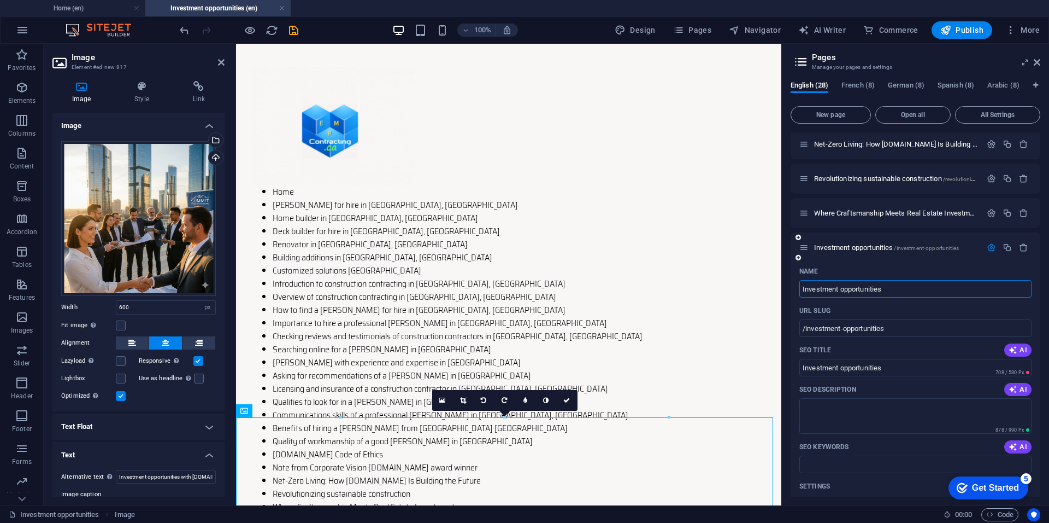
scroll to position [831, 0]
click at [787, 374] on button "AI" at bounding box center [1018, 387] width 27 height 13
click at [787, 374] on icon "button" at bounding box center [1013, 445] width 9 height 9
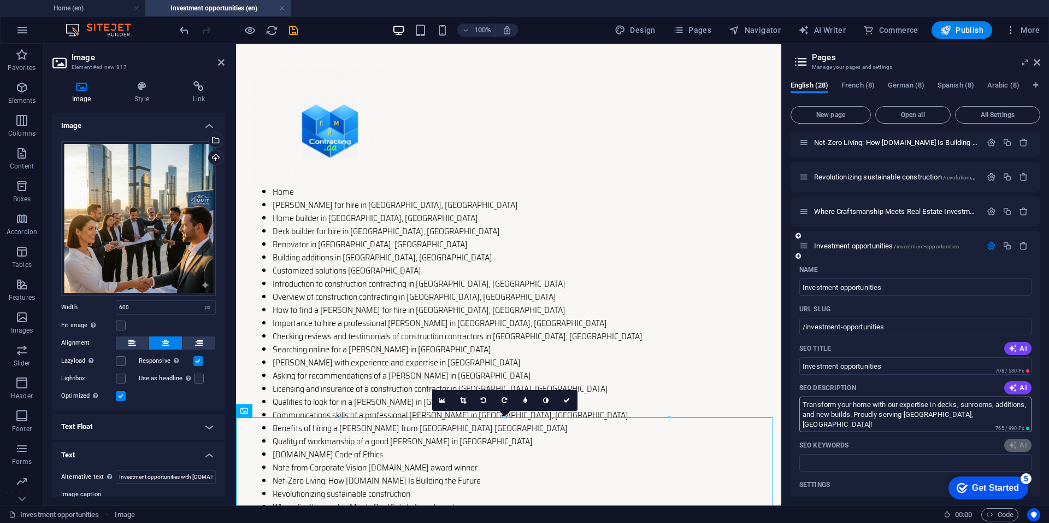
type textarea "Transform your home with our expertise in decks, sunrooms, additions, and new b…"
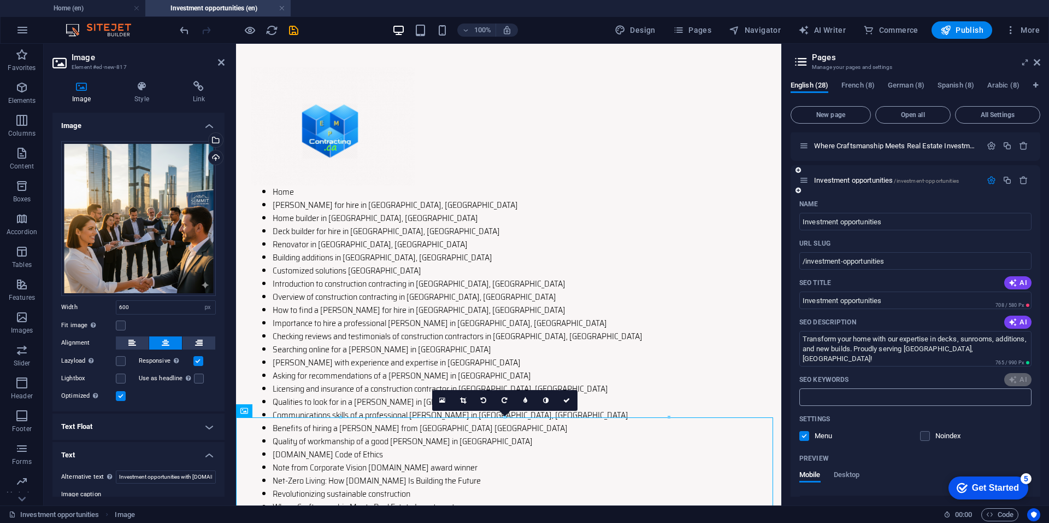
type input "construction experts, decks and sunrooms, home additions, new homes [GEOGRAPHIC…"
click at [787, 324] on icon "button" at bounding box center [1013, 322] width 9 height 9
click at [787, 338] on textarea "Transform your space with EMP Contracting in [GEOGRAPHIC_DATA], [GEOGRAPHIC_DAT…" at bounding box center [916, 349] width 232 height 36
type textarea "Transform your space with [DOMAIN_NAME] in [GEOGRAPHIC_DATA], [GEOGRAPHIC_DATA]…"
click at [787, 34] on span "Publish" at bounding box center [962, 30] width 43 height 11
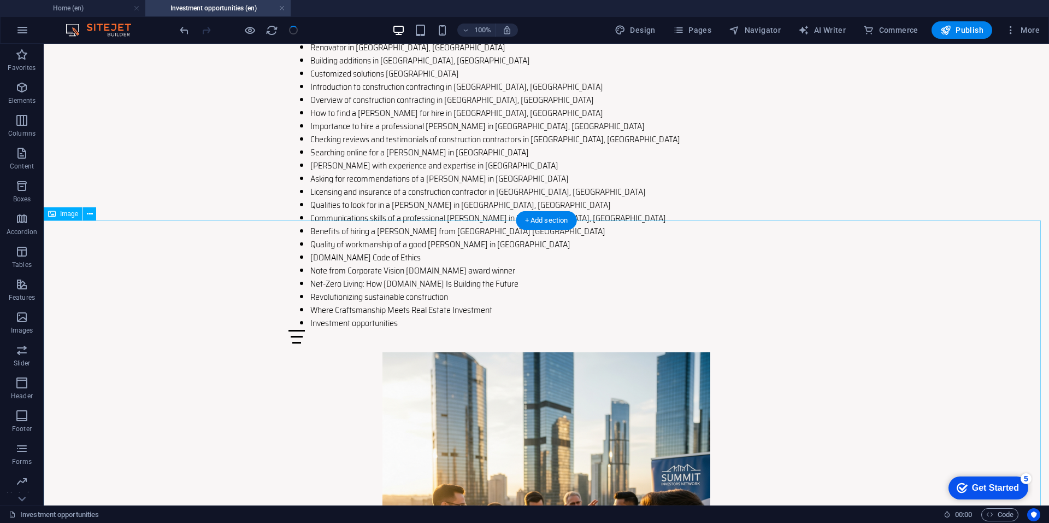
scroll to position [262, 0]
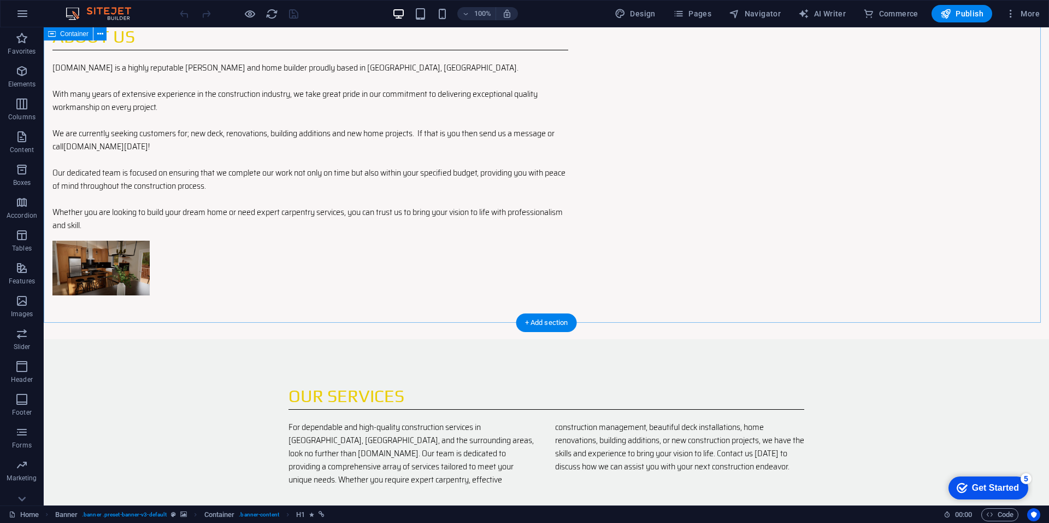
scroll to position [2296, 0]
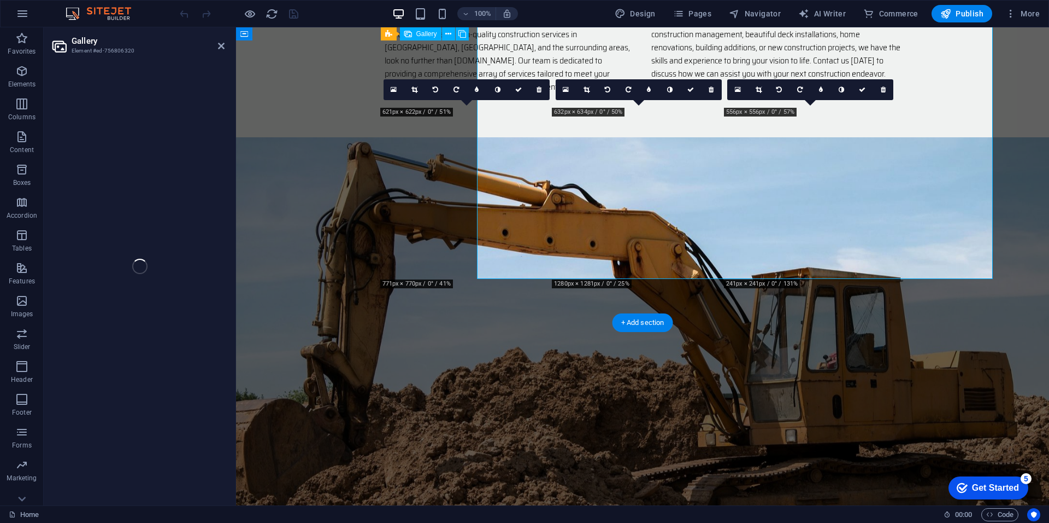
select select "4"
select select "px"
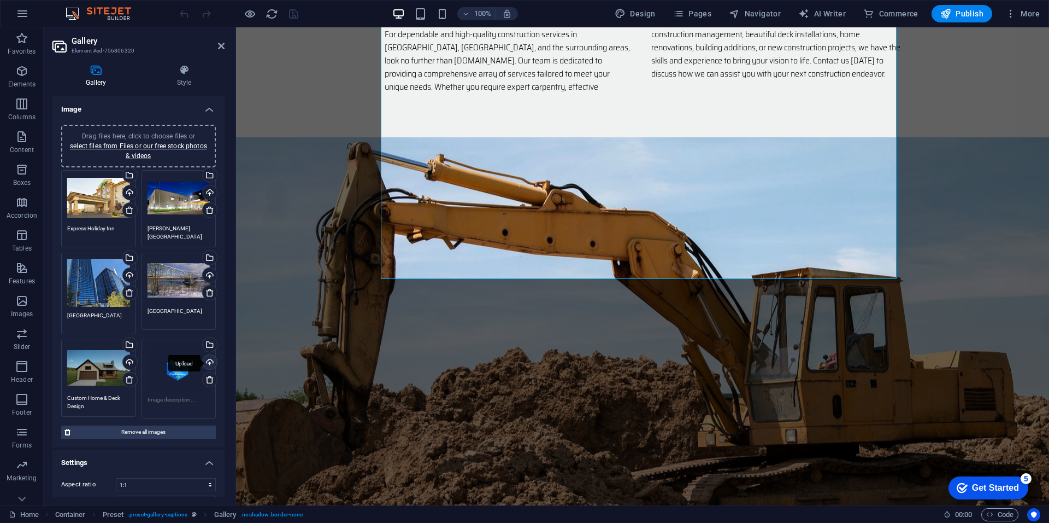
click at [204, 362] on div "Upload" at bounding box center [209, 363] width 16 height 16
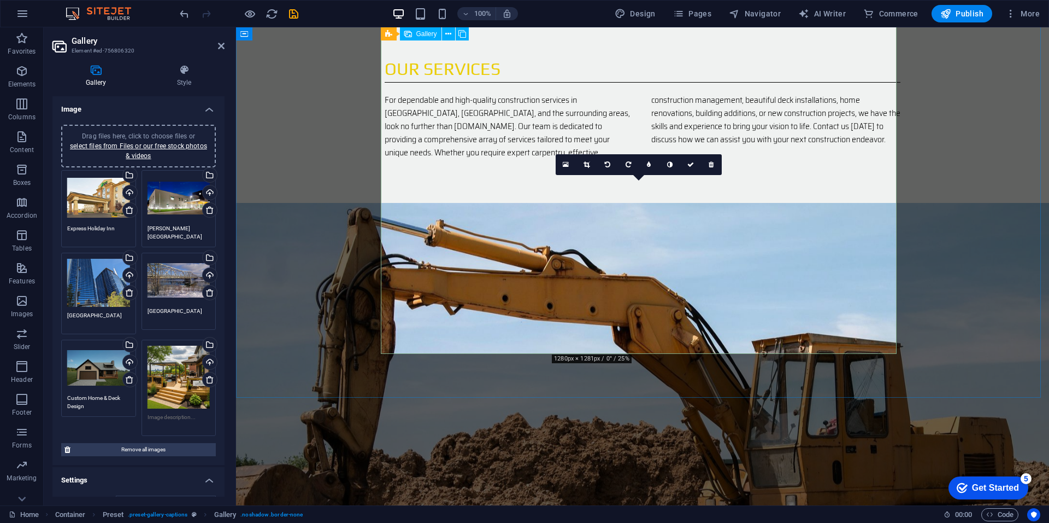
scroll to position [2099, 0]
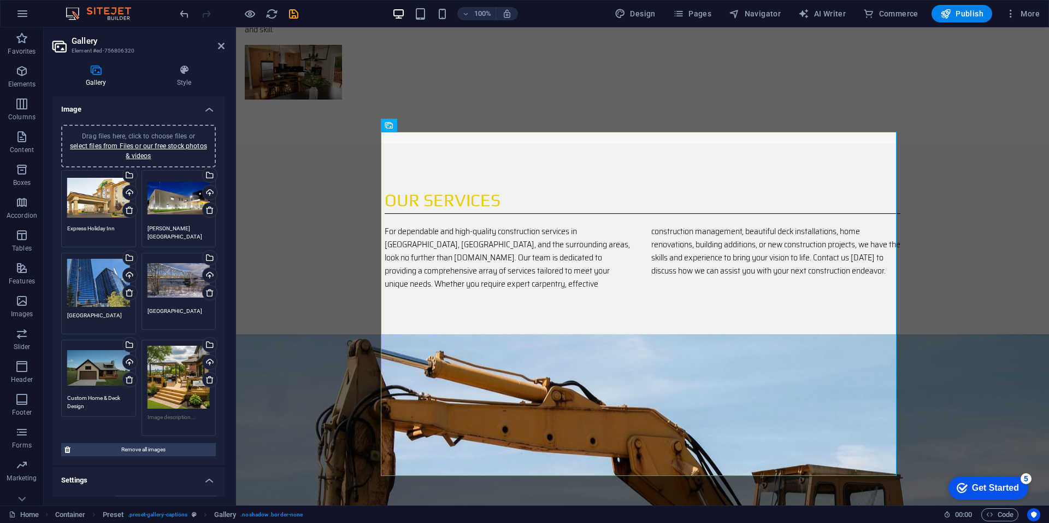
click at [179, 417] on textarea at bounding box center [179, 421] width 63 height 16
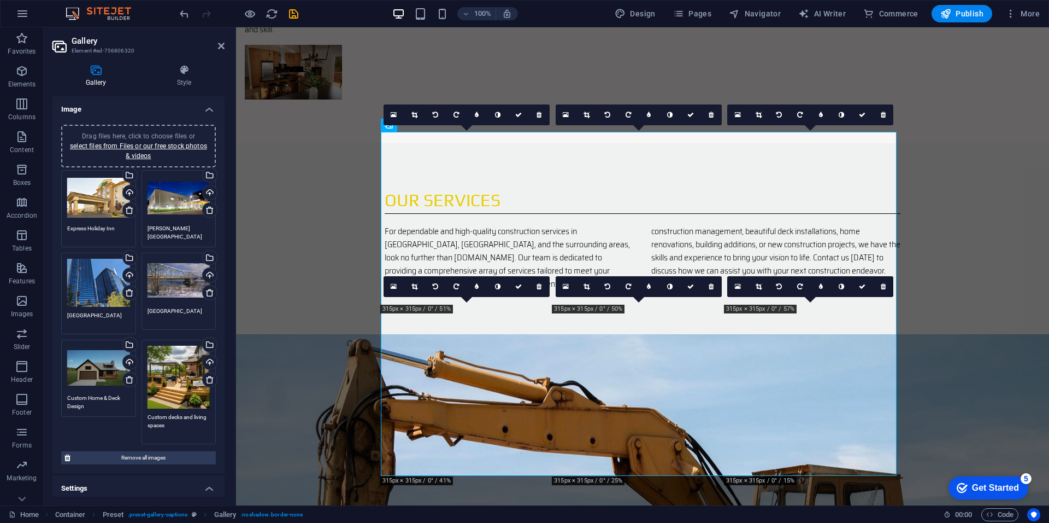
type textarea "Custom decks and living spaces"
click at [99, 408] on textarea "Custom Home & Deck Design" at bounding box center [98, 402] width 63 height 16
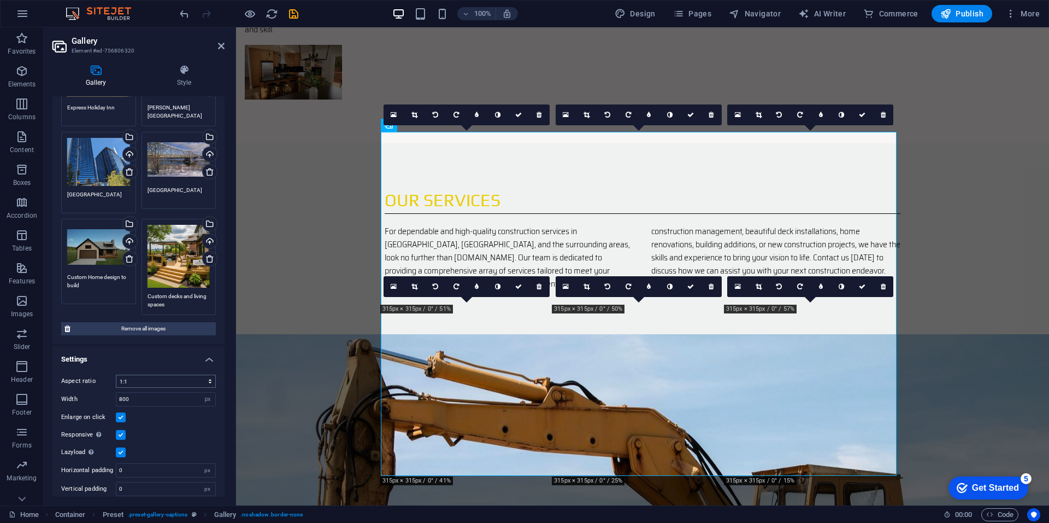
scroll to position [127, 0]
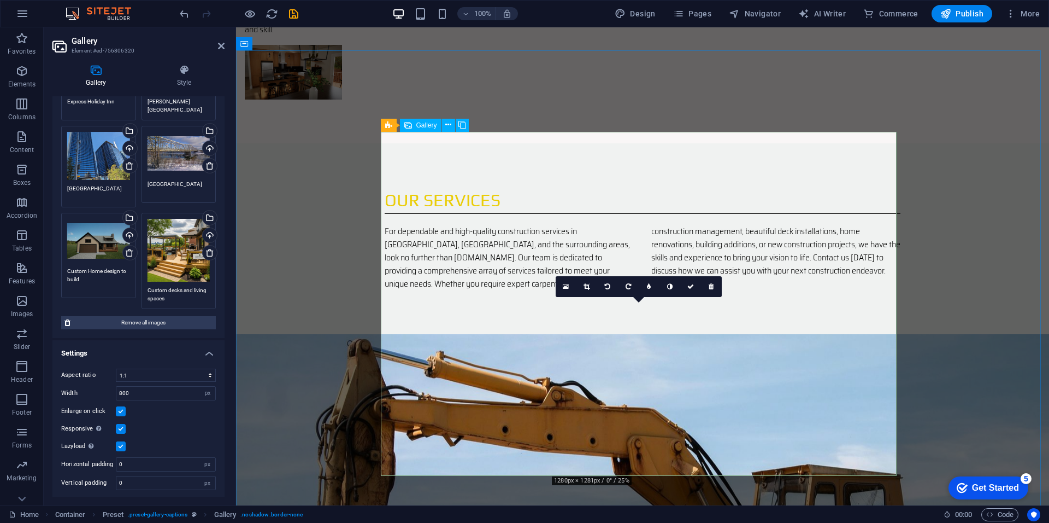
type textarea "Custom Home design to build"
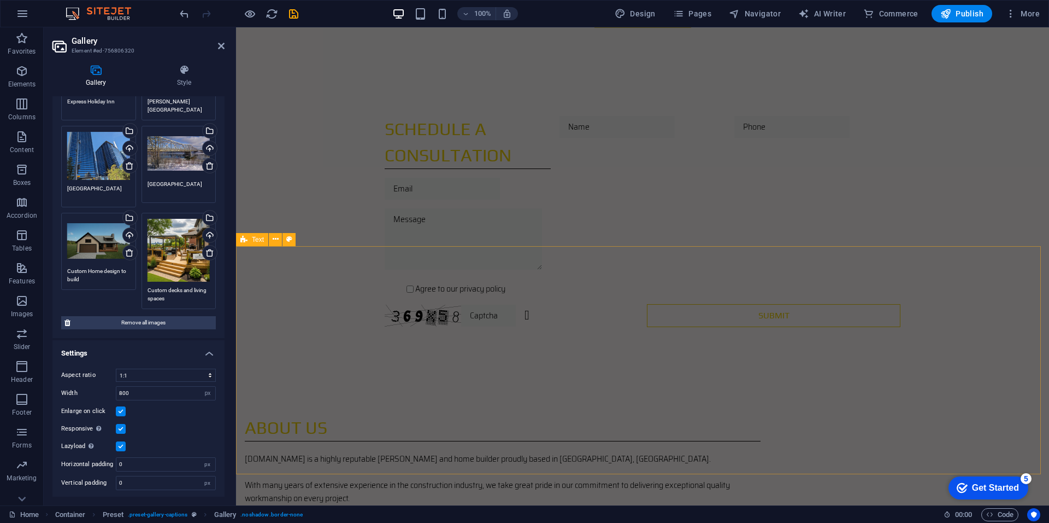
scroll to position [1705, 0]
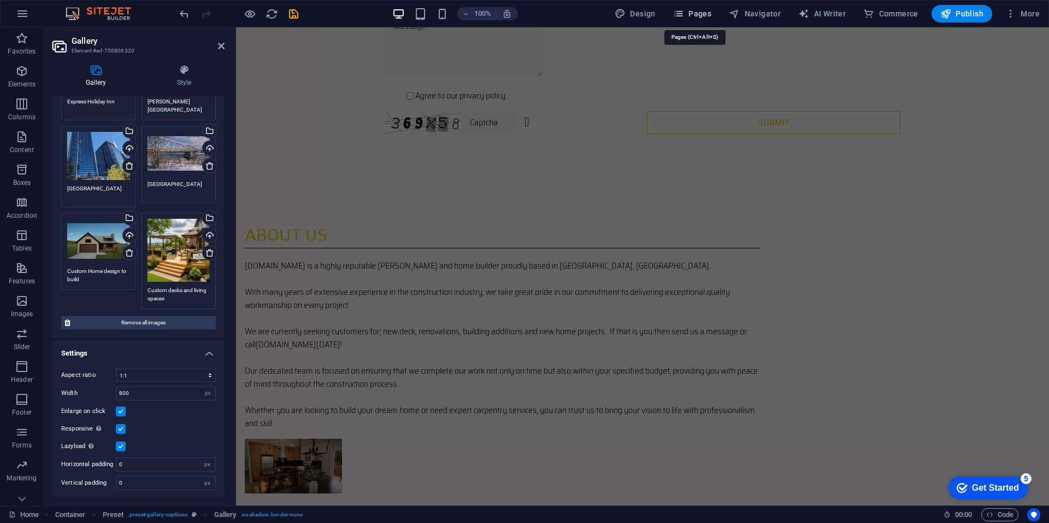
click at [704, 17] on span "Pages" at bounding box center [692, 13] width 38 height 11
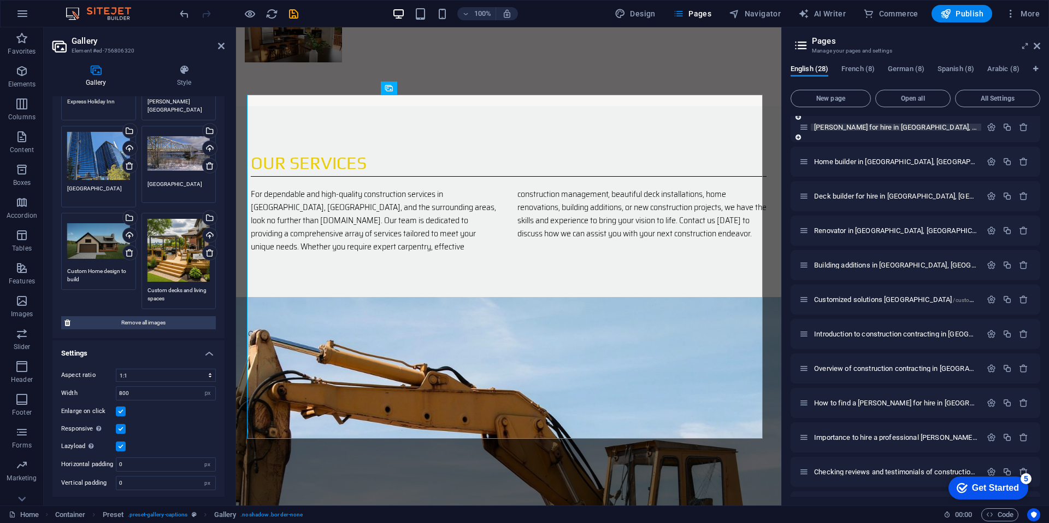
scroll to position [93, 0]
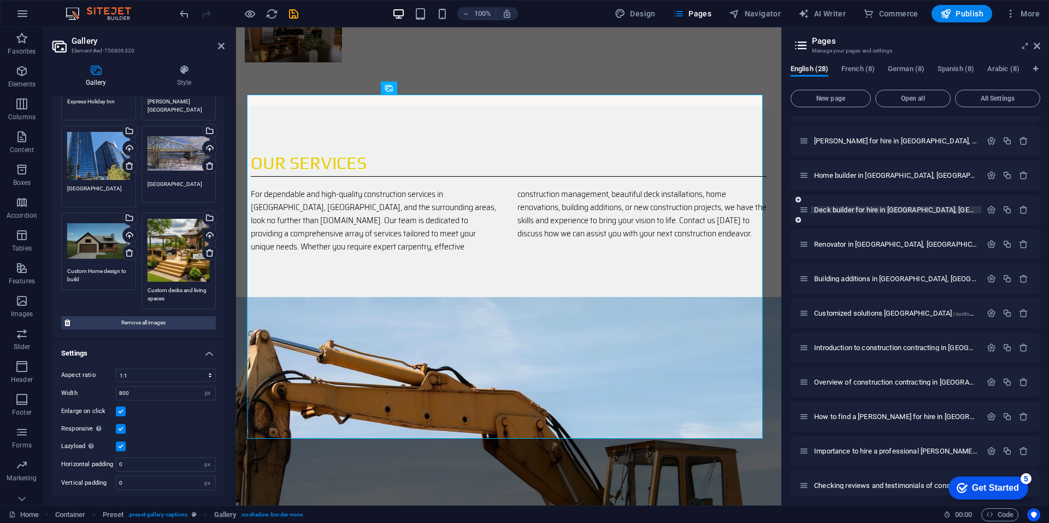
click at [858, 211] on span "Deck builder for hire in London, Ontario /deck-builder-for-hire-in-london-ontar…" at bounding box center [1007, 210] width 387 height 8
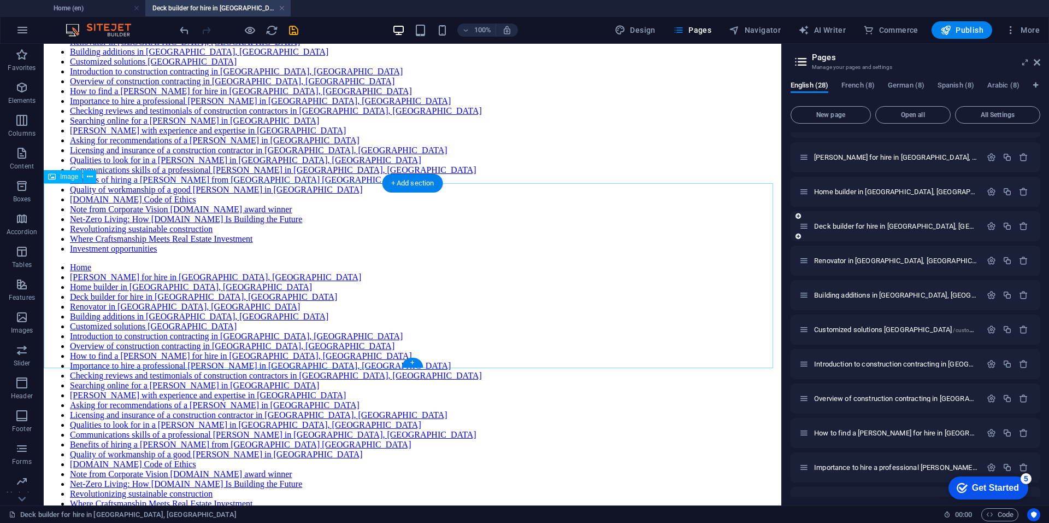
scroll to position [262, 0]
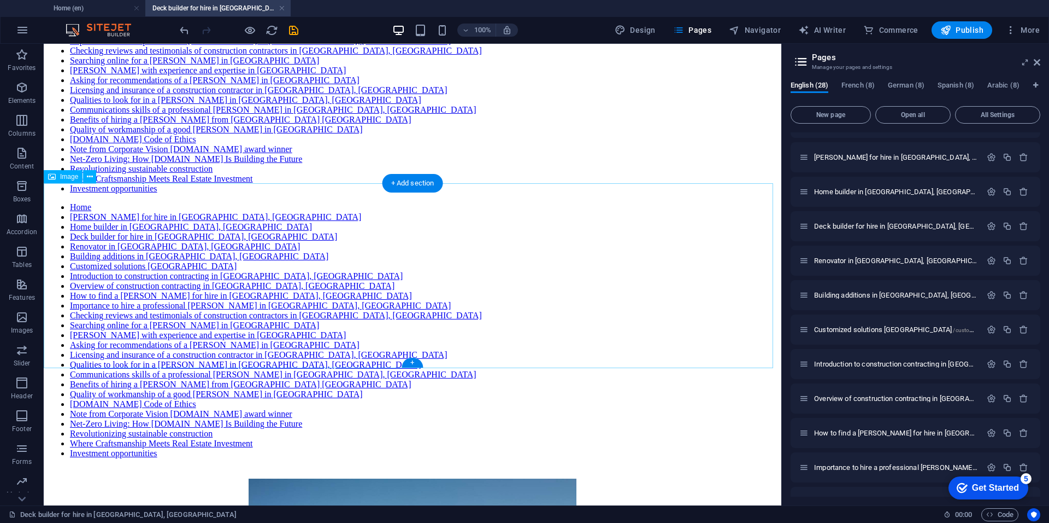
select select "px"
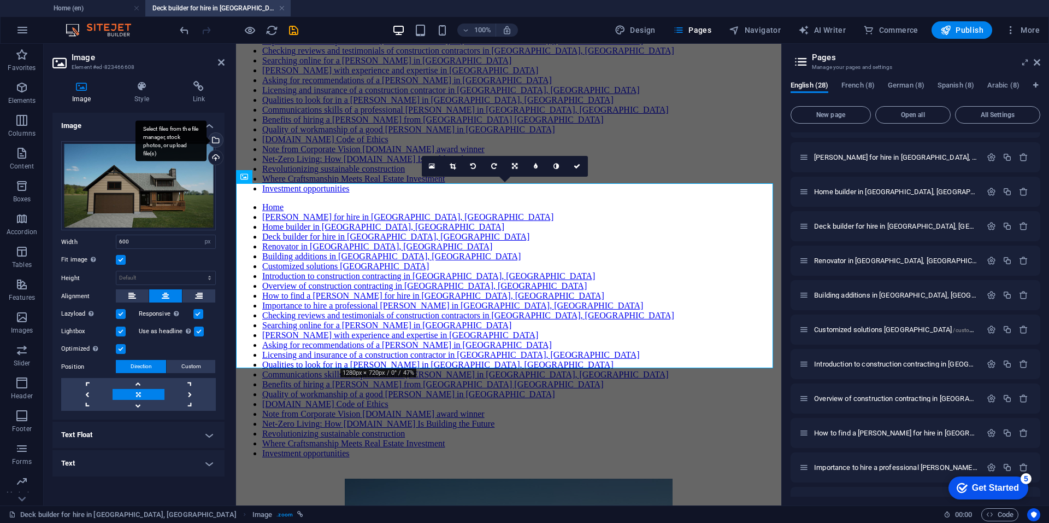
click at [207, 139] on div "Select files from the file manager, stock photos, or upload file(s)" at bounding box center [171, 140] width 71 height 41
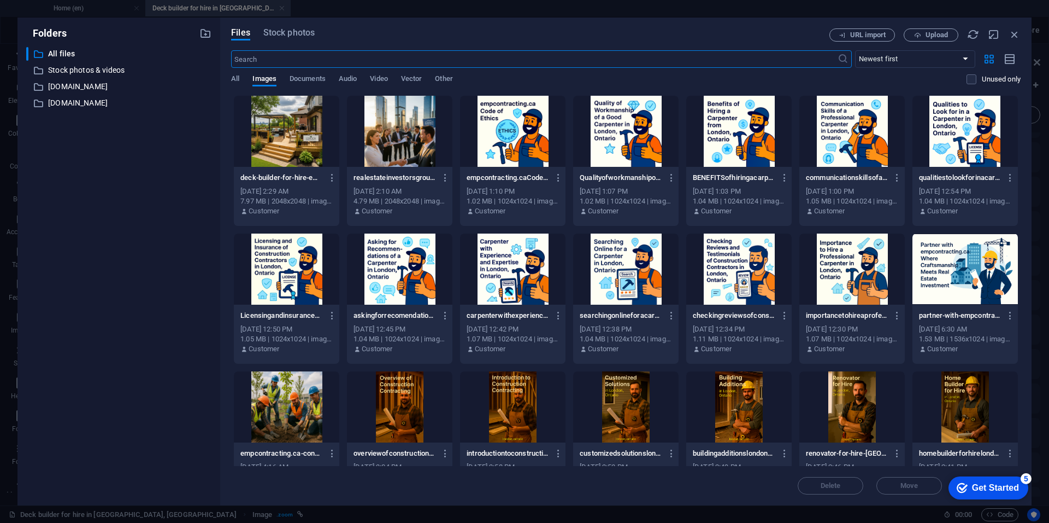
click at [285, 134] on div at bounding box center [286, 131] width 105 height 71
drag, startPoint x: 966, startPoint y: 486, endPoint x: 965, endPoint y: 457, distance: 29.5
click html "checkmark Get Started 5 First Steps in the Editor Let's guide you through the t…"
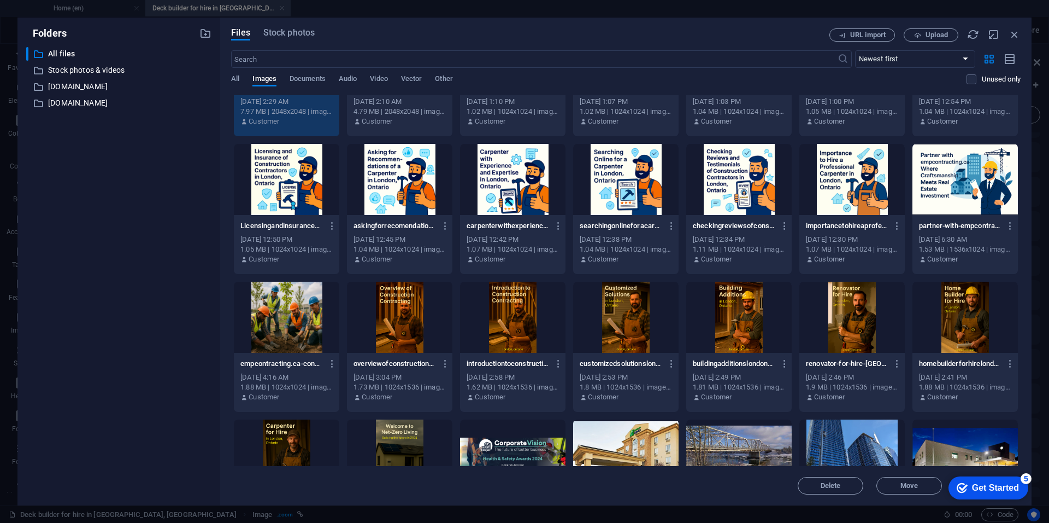
scroll to position [131, 0]
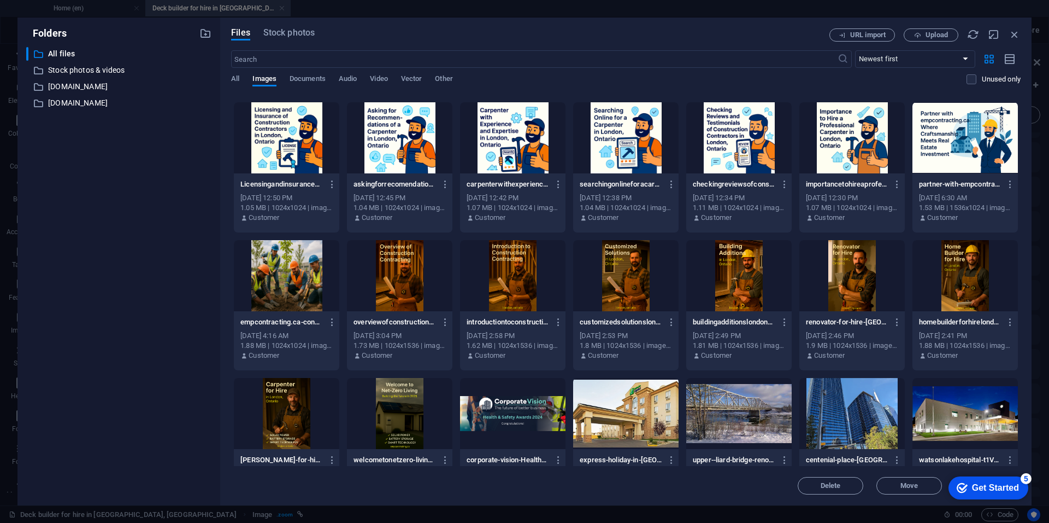
click at [1027, 481] on div "5" at bounding box center [1026, 478] width 11 height 11
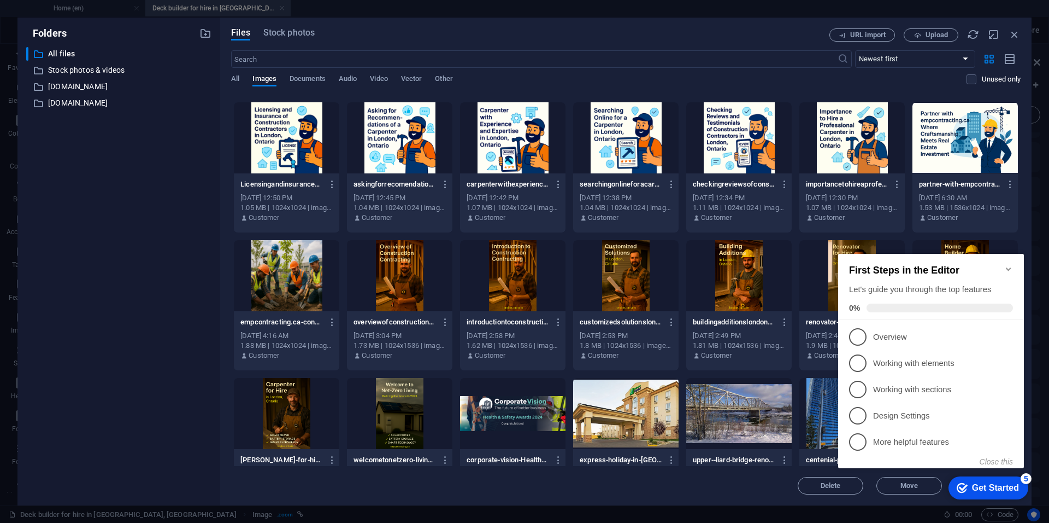
click at [1027, 481] on div "5" at bounding box center [1026, 478] width 11 height 11
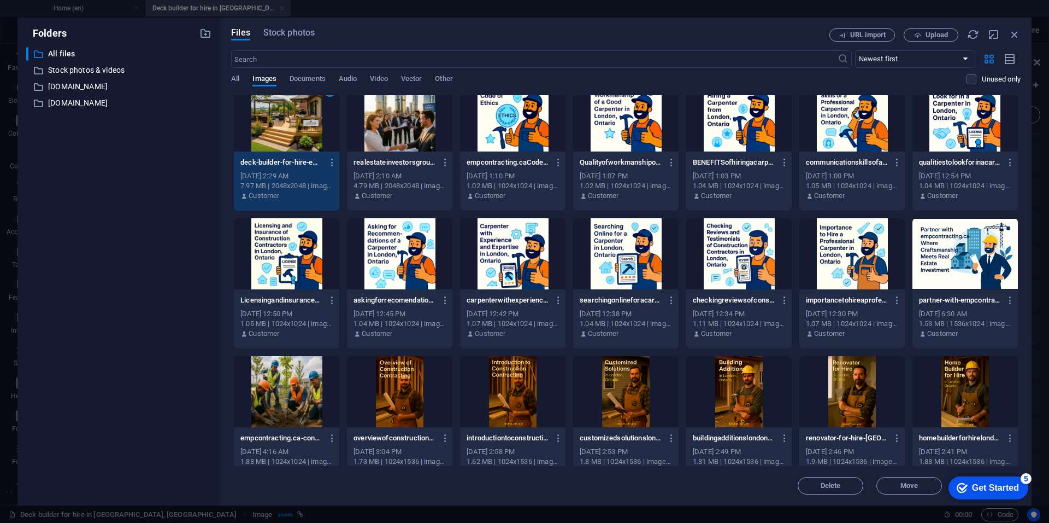
scroll to position [0, 0]
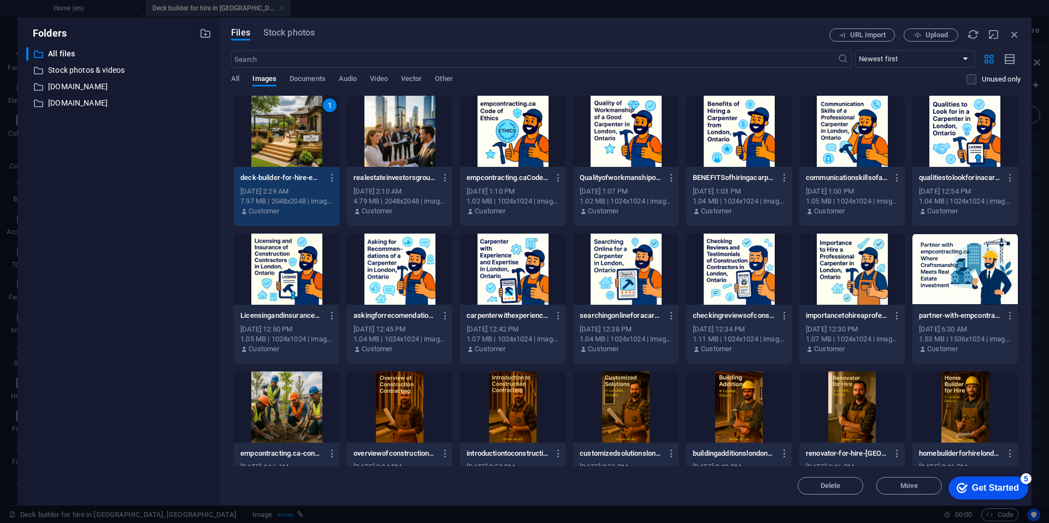
click at [272, 137] on div "1" at bounding box center [286, 131] width 105 height 71
click at [272, 137] on div at bounding box center [286, 131] width 105 height 71
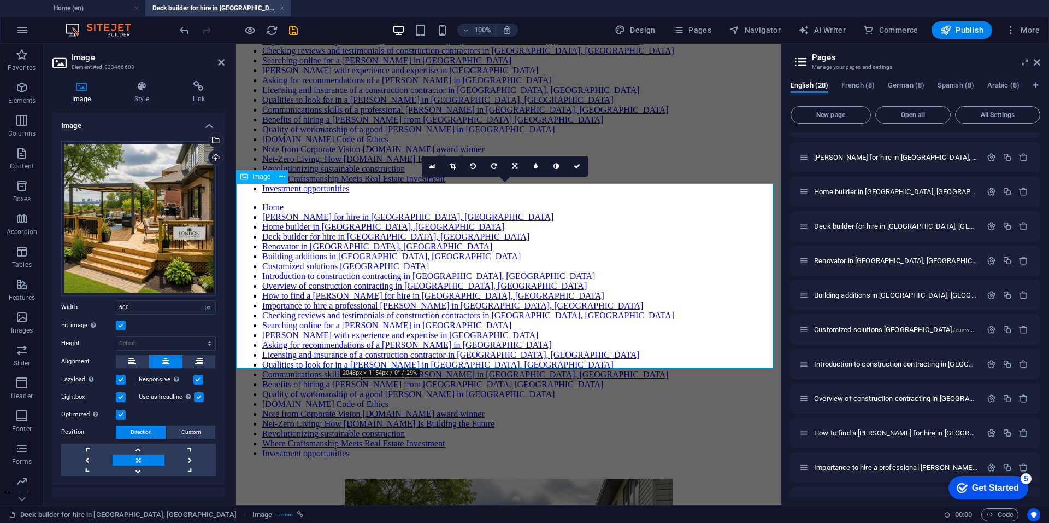
click at [128, 222] on div "Drag files here, click to choose files or select files from Files or our free s…" at bounding box center [138, 218] width 155 height 155
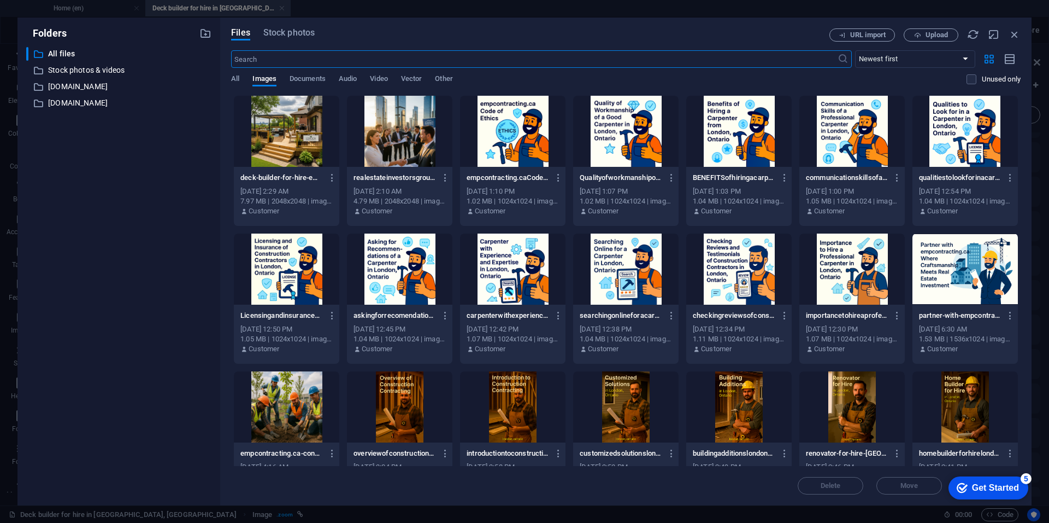
click at [288, 144] on div at bounding box center [286, 131] width 105 height 71
click at [288, 144] on div "1" at bounding box center [286, 131] width 105 height 71
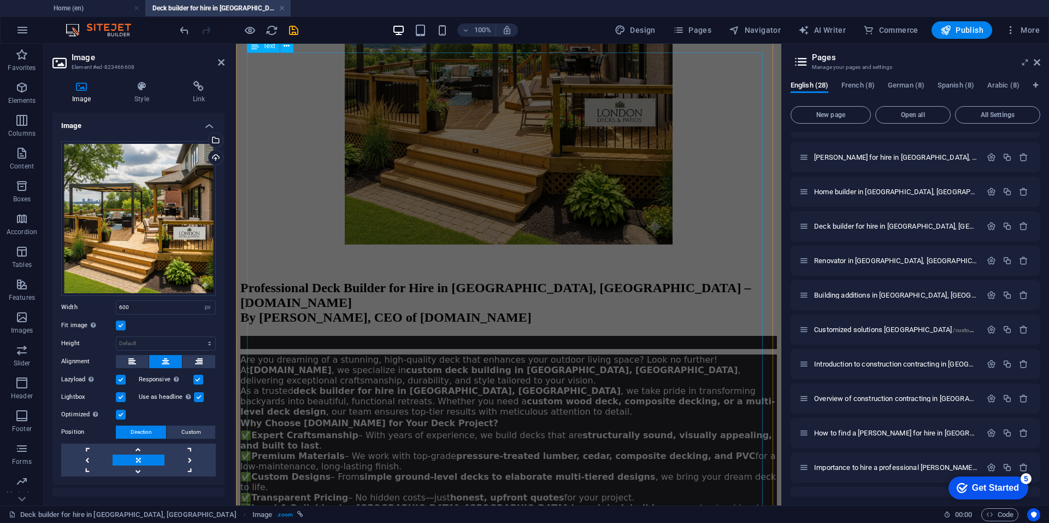
scroll to position [853, 0]
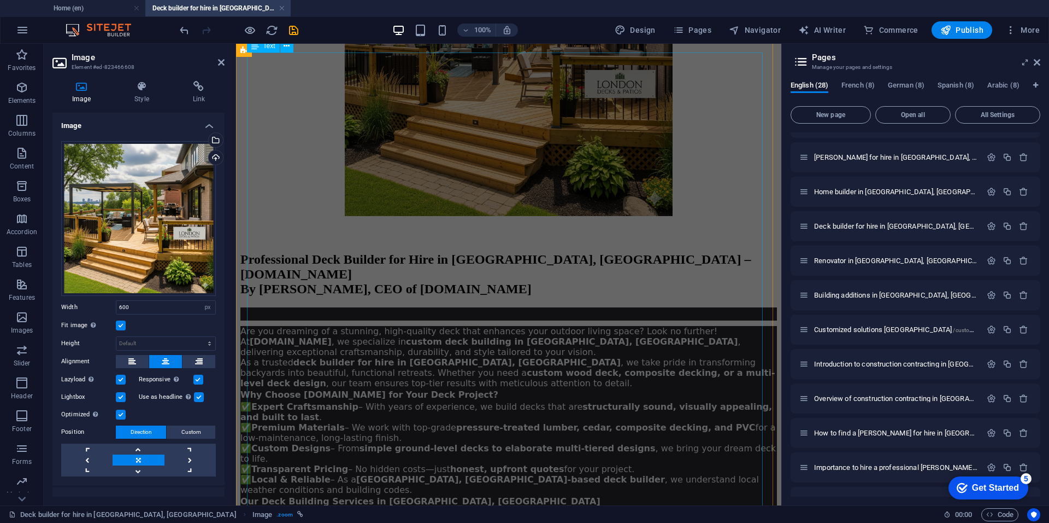
click at [605, 313] on div "Are you dreaming of a stunning, high-quality deck that enhances your outdoor li…" at bounding box center [508, 529] width 537 height 444
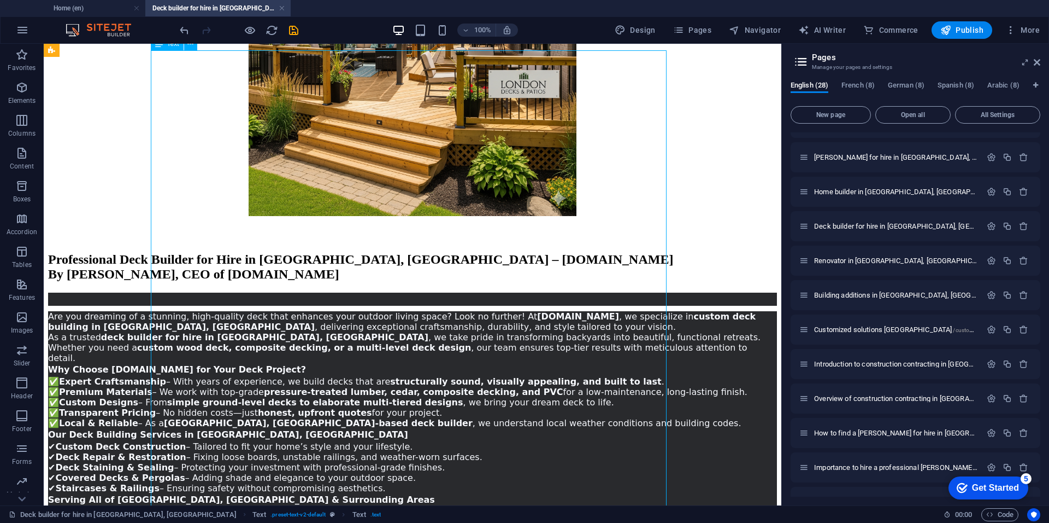
scroll to position [857, 0]
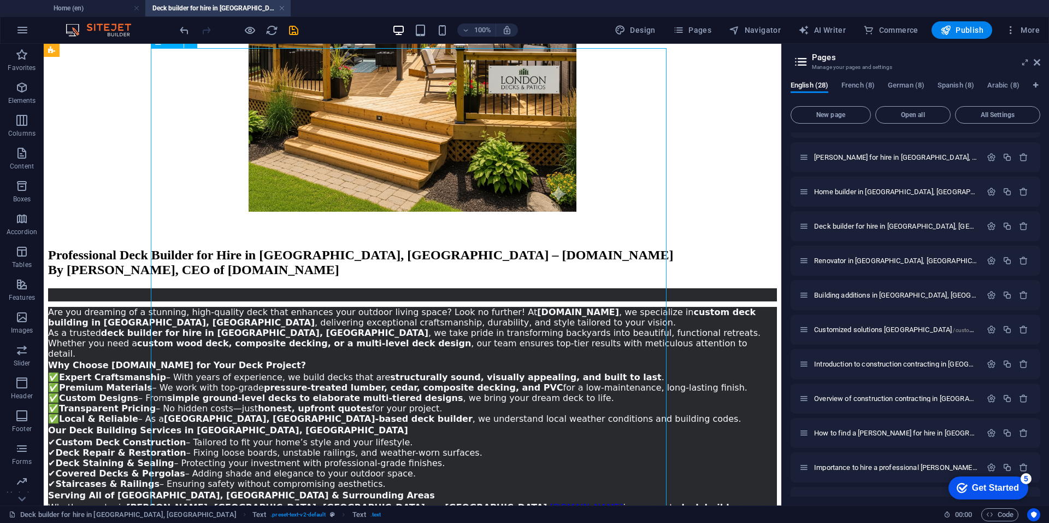
drag, startPoint x: 309, startPoint y: 469, endPoint x: 248, endPoint y: 389, distance: 100.6
click at [248, 389] on div "Are you dreaming of a stunning, high-quality deck that enhances your outdoor li…" at bounding box center [412, 474] width 729 height 372
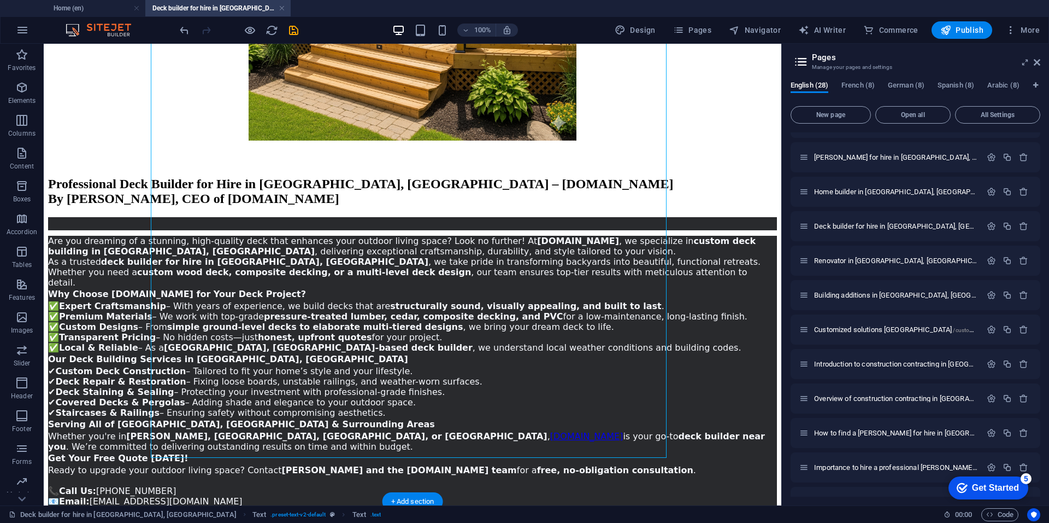
scroll to position [945, 0]
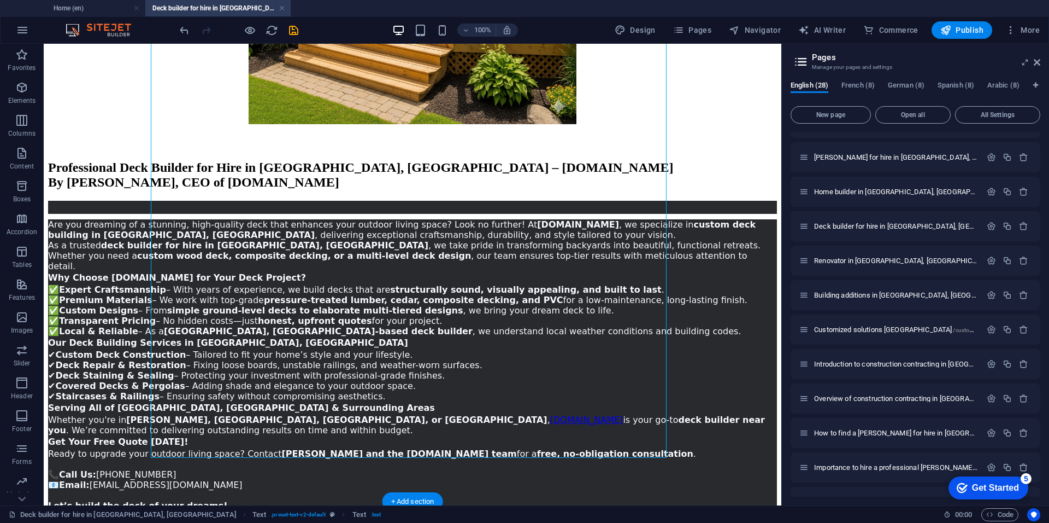
drag, startPoint x: 306, startPoint y: 465, endPoint x: 197, endPoint y: 459, distance: 109.0
click at [197, 459] on div "Professional Deck Builder for Hire in London, Ontario – empcontracting.ca By Er…" at bounding box center [412, 356] width 729 height 432
click at [331, 363] on div "Are you dreaming of a stunning, high-quality deck that enhances your outdoor li…" at bounding box center [412, 387] width 729 height 372
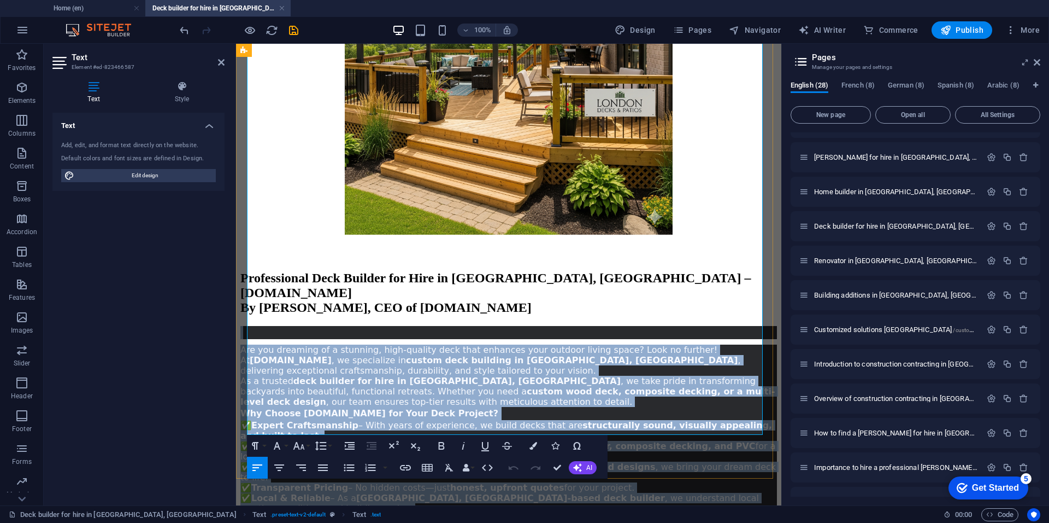
scroll to position [965, 0]
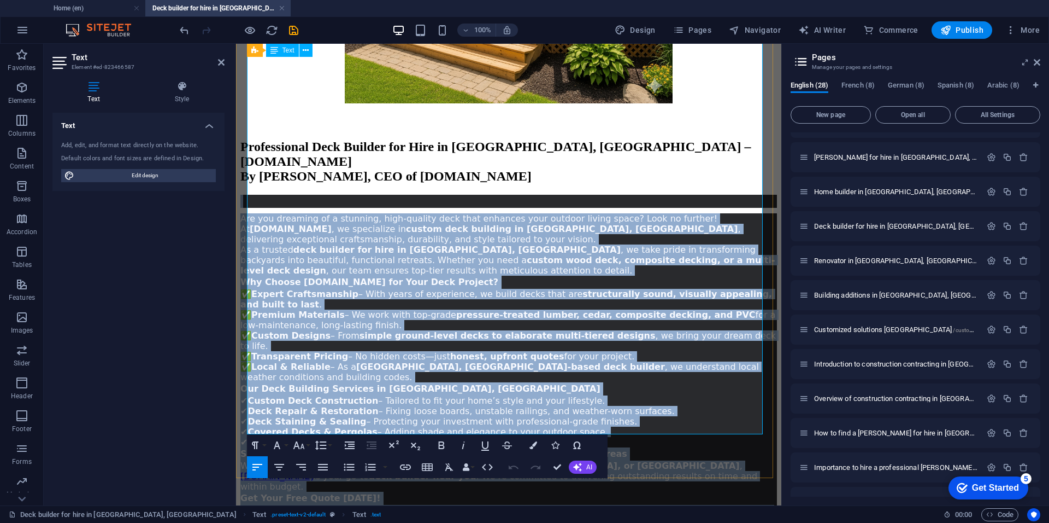
drag, startPoint x: 253, startPoint y: 278, endPoint x: 405, endPoint y: 366, distance: 175.8
click at [405, 366] on div "Are you dreaming of a stunning, high-quality deck that enhances your outdoor li…" at bounding box center [508, 417] width 537 height 444
copy div "Are you dreaming of a stunning, high-quality deck that enhances your outdoor li…"
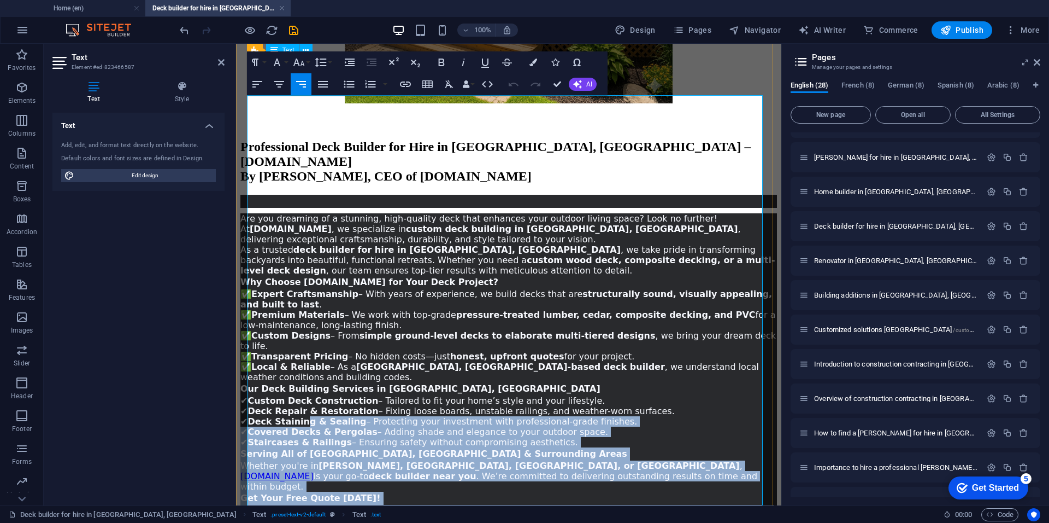
scroll to position [703, 0]
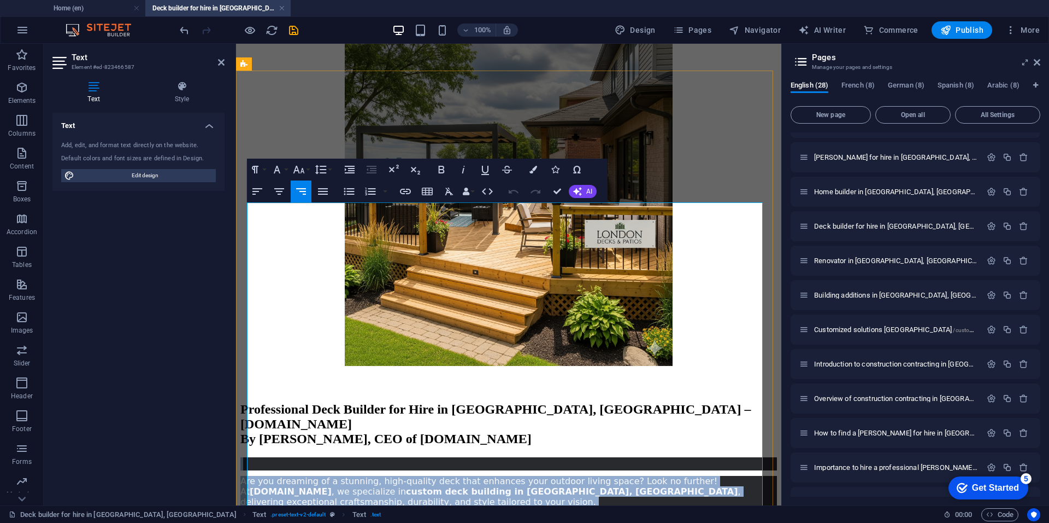
drag, startPoint x: 409, startPoint y: 359, endPoint x: 251, endPoint y: 215, distance: 214.0
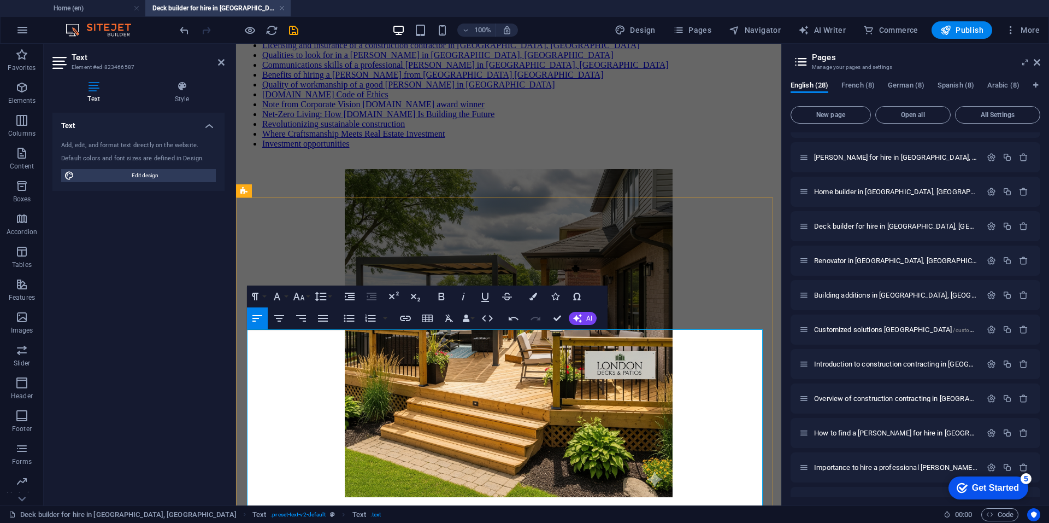
scroll to position [637, 0]
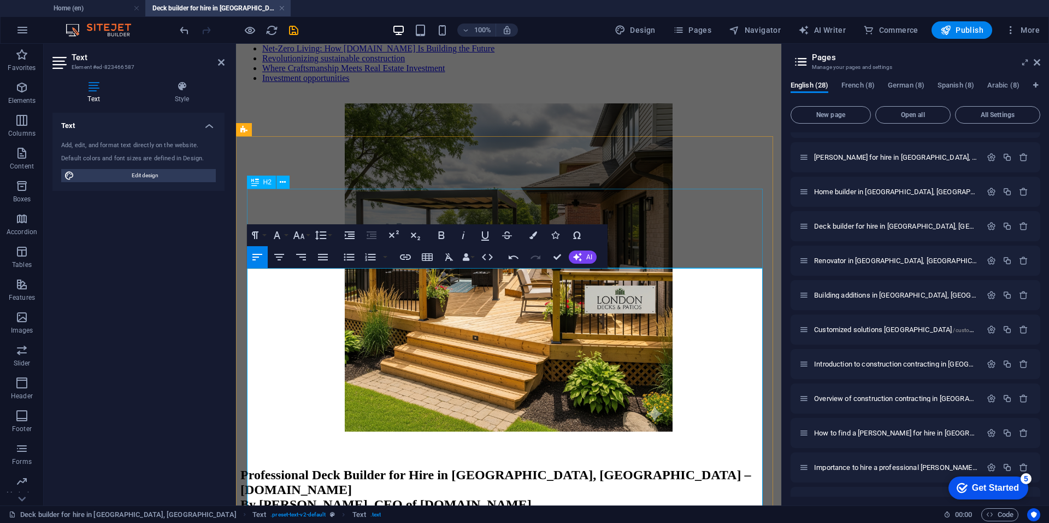
click at [673, 467] on div "Professional Deck Builder for Hire in London, Ontario – empcontracting.ca By Er…" at bounding box center [508, 489] width 537 height 44
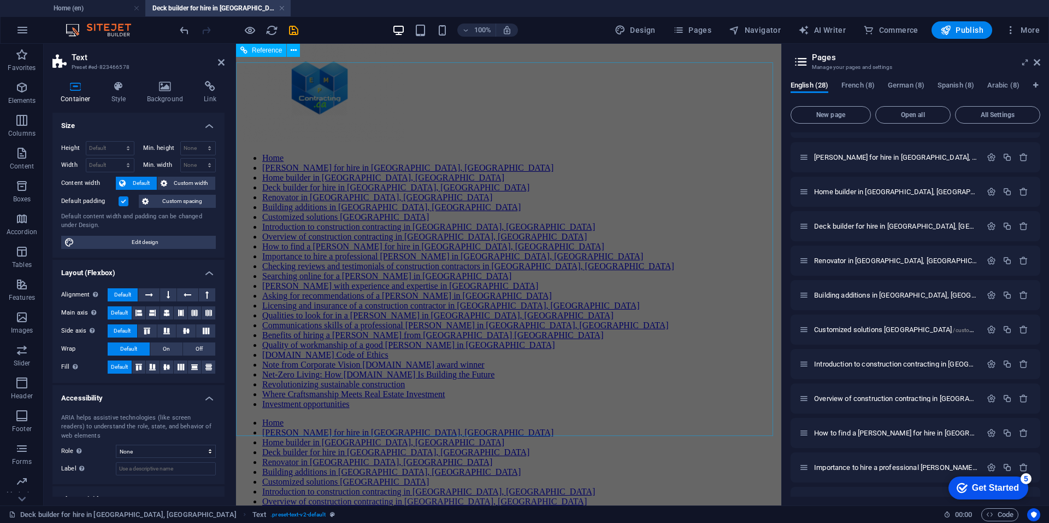
scroll to position [0, 0]
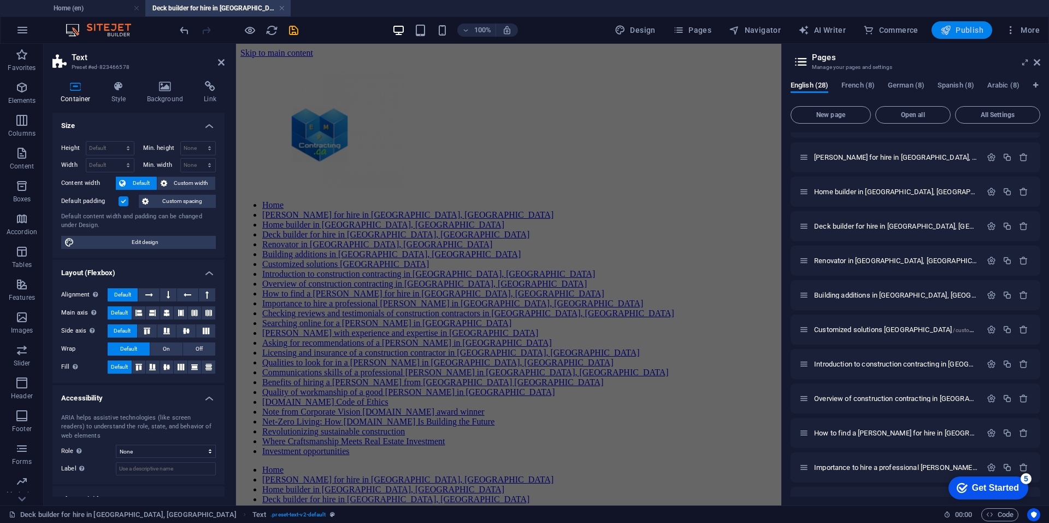
click at [970, 36] on button "Publish" at bounding box center [962, 29] width 61 height 17
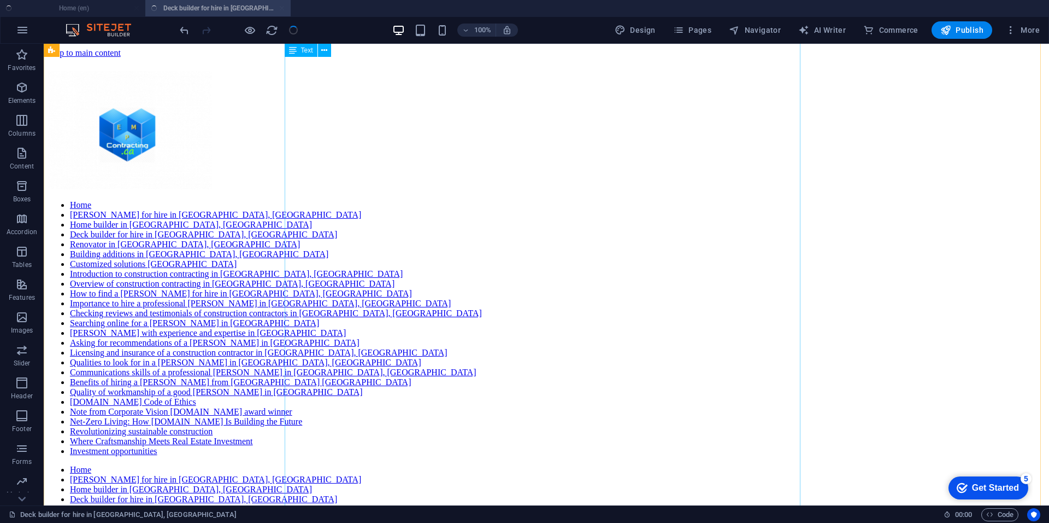
scroll to position [872, 0]
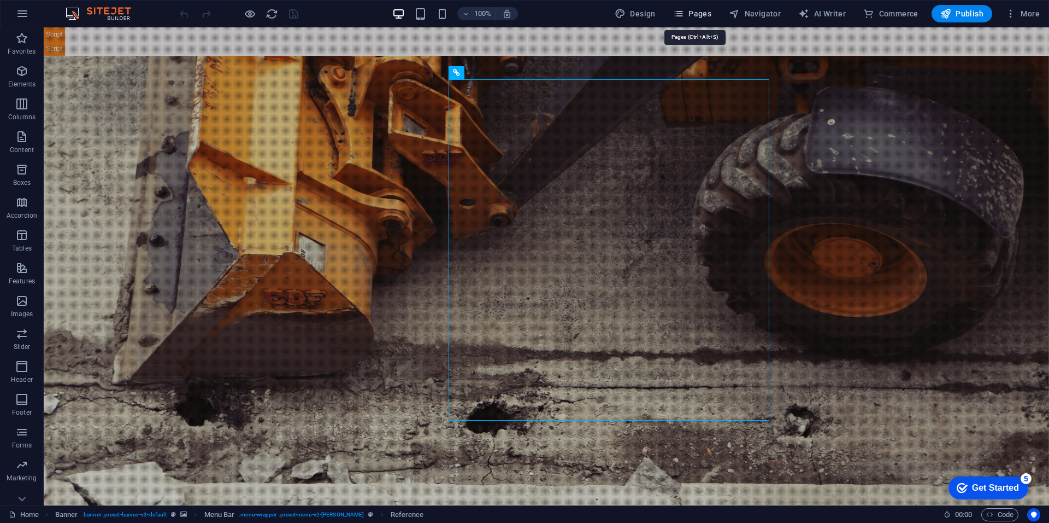
click at [701, 14] on span "Pages" at bounding box center [692, 13] width 38 height 11
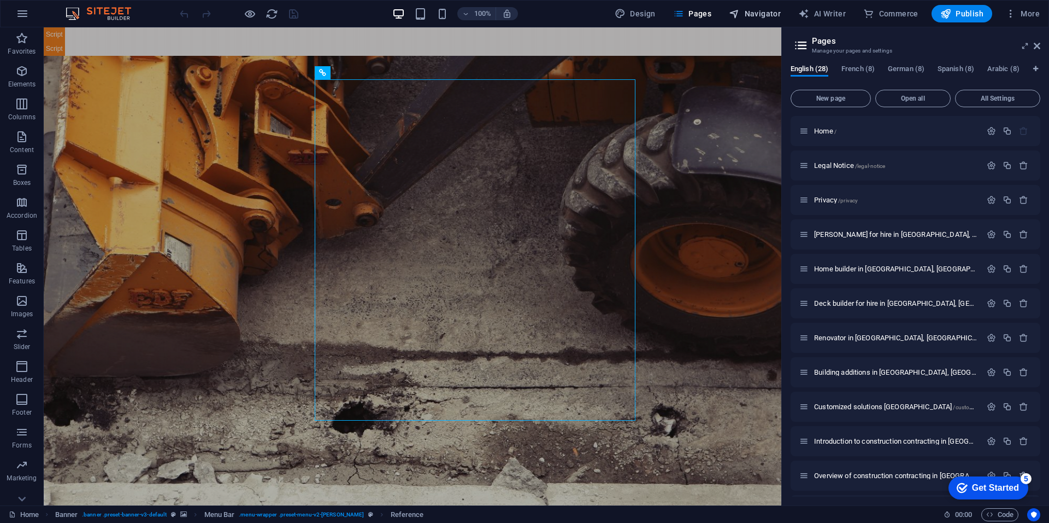
click at [750, 12] on span "Navigator" at bounding box center [755, 13] width 52 height 11
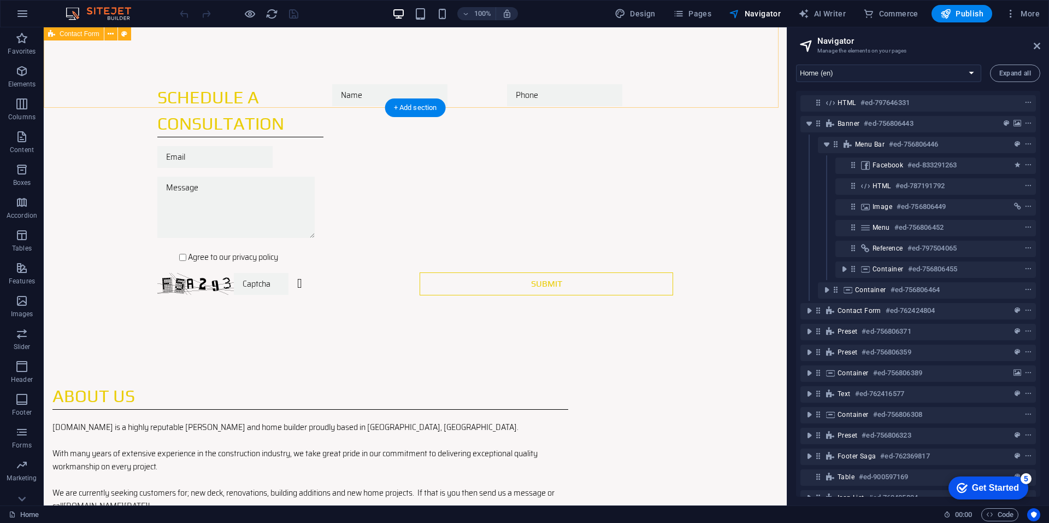
scroll to position [918, 0]
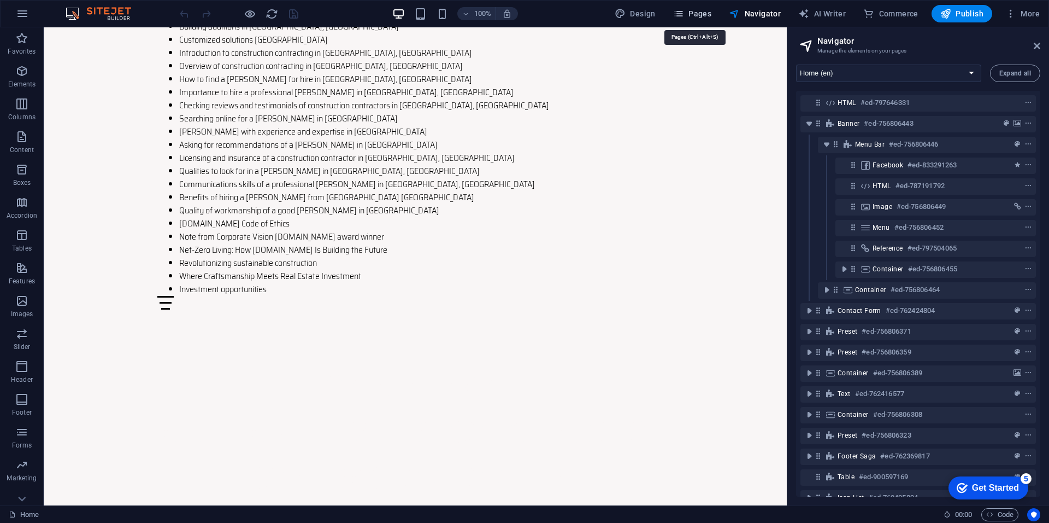
click at [700, 16] on span "Pages" at bounding box center [692, 13] width 38 height 11
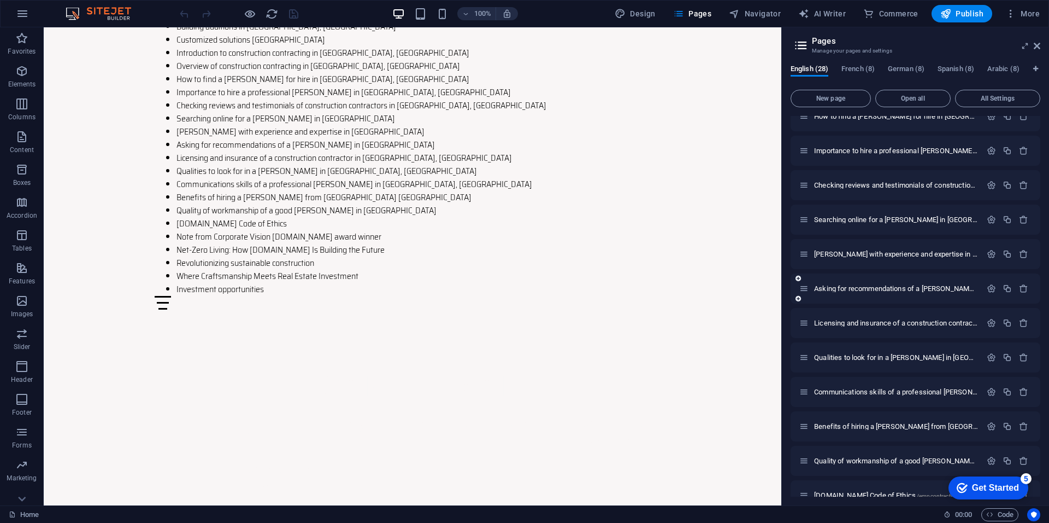
scroll to position [618, 0]
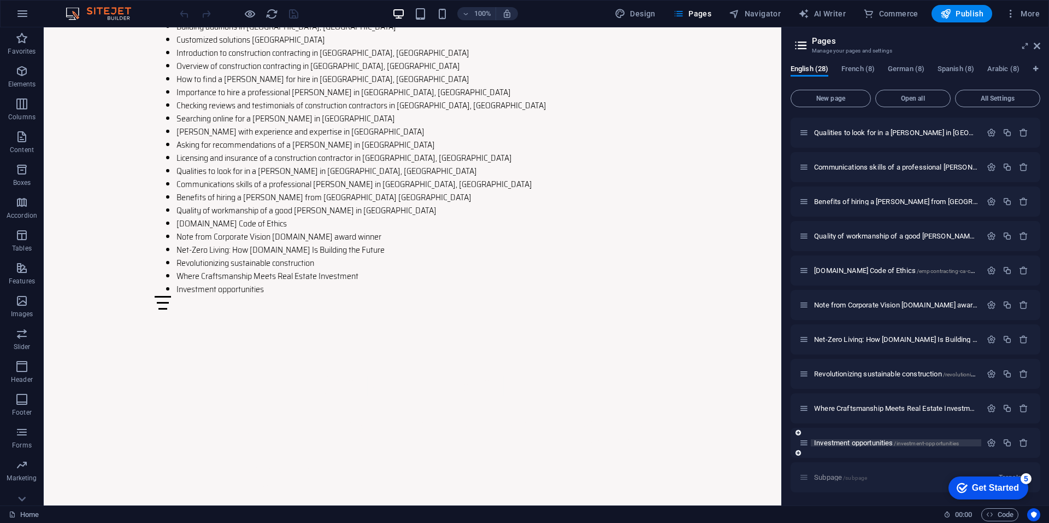
click at [863, 443] on span "Investment opportunities /investment-opportunities" at bounding box center [886, 442] width 145 height 8
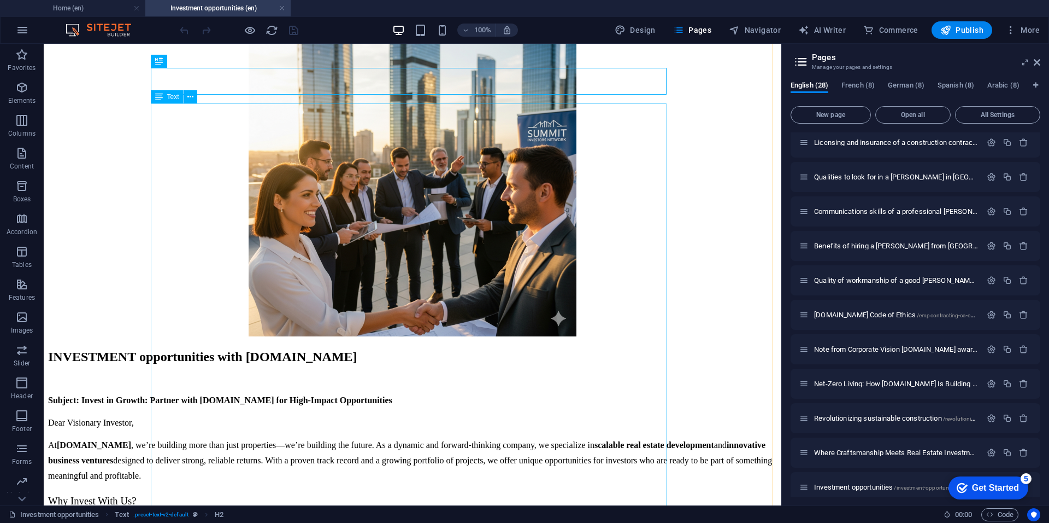
scroll to position [725, 0]
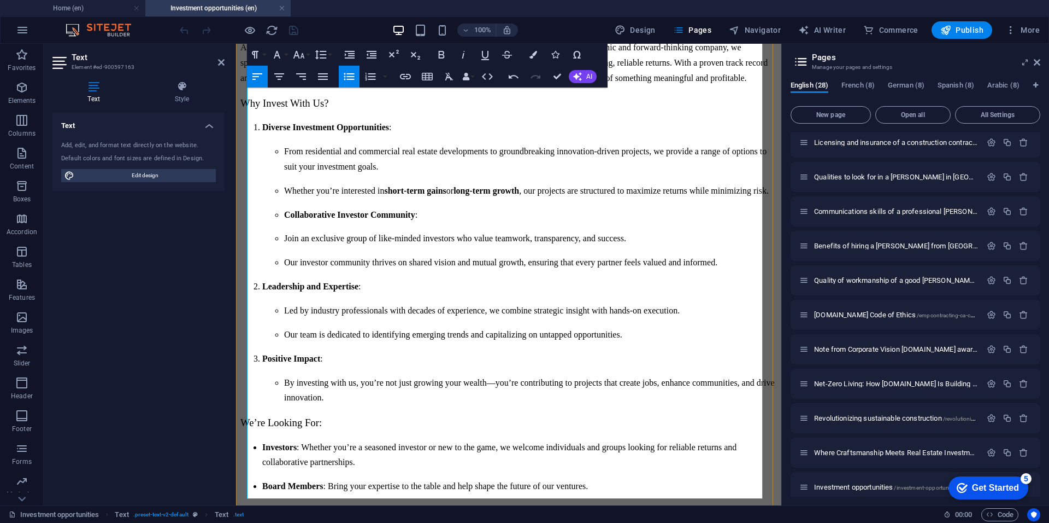
scroll to position [1184, 0]
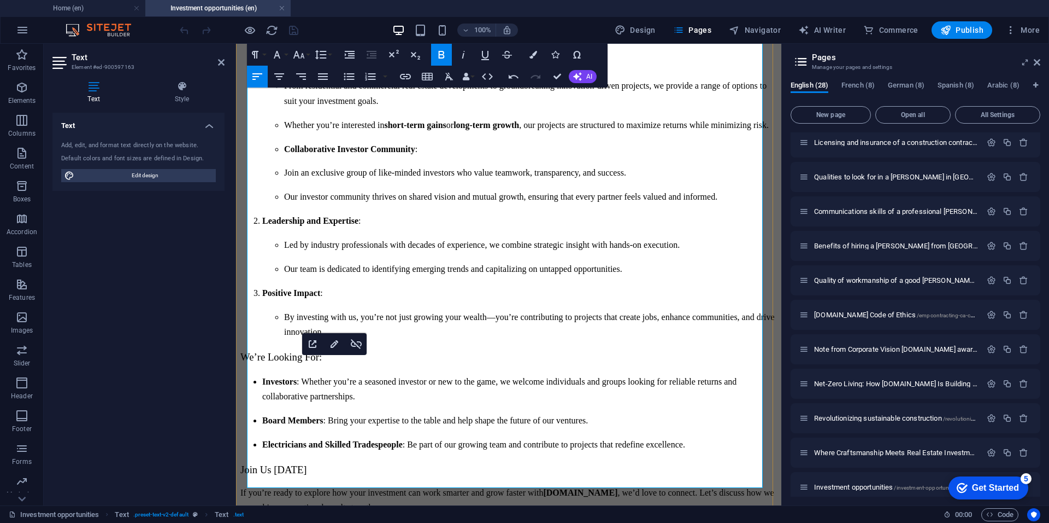
scroll to position [1250, 0]
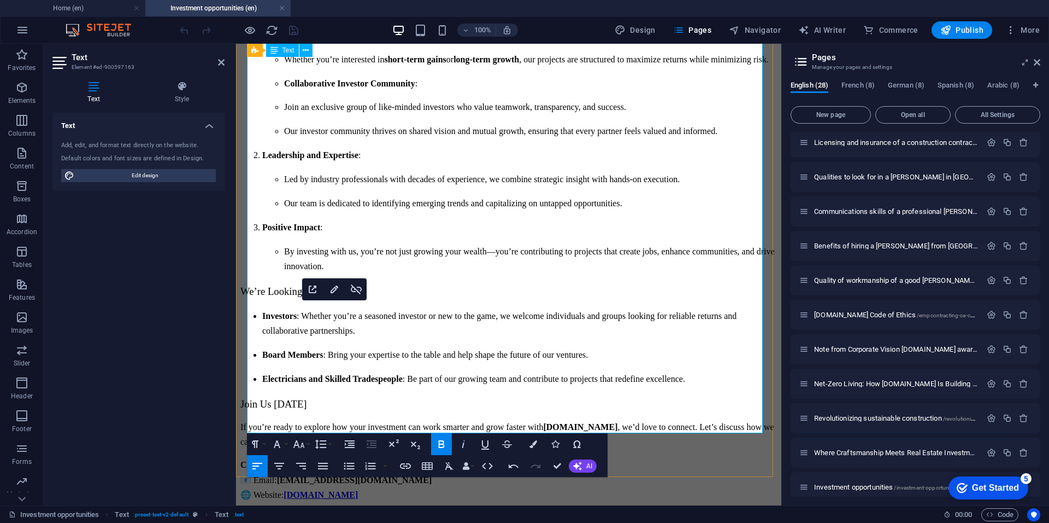
drag, startPoint x: 379, startPoint y: 320, endPoint x: 294, endPoint y: 322, distance: 85.8
click at [294, 457] on p "Contact Us : 📧 Email: info@empcontracting.ca 🌐 Website: www.empcontracting.ca" at bounding box center [508, 480] width 537 height 46
click at [405, 470] on icon "button" at bounding box center [405, 465] width 13 height 13
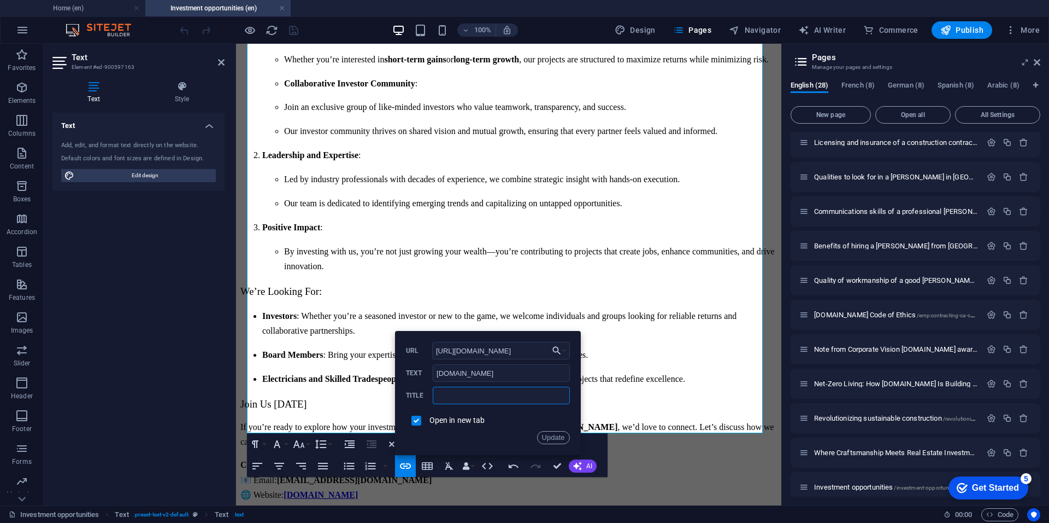
click at [461, 401] on input "text" at bounding box center [501, 394] width 137 height 17
type input "empcontracting.ca official web site empcontracting.ca"
click at [545, 435] on button "Update" at bounding box center [553, 437] width 33 height 13
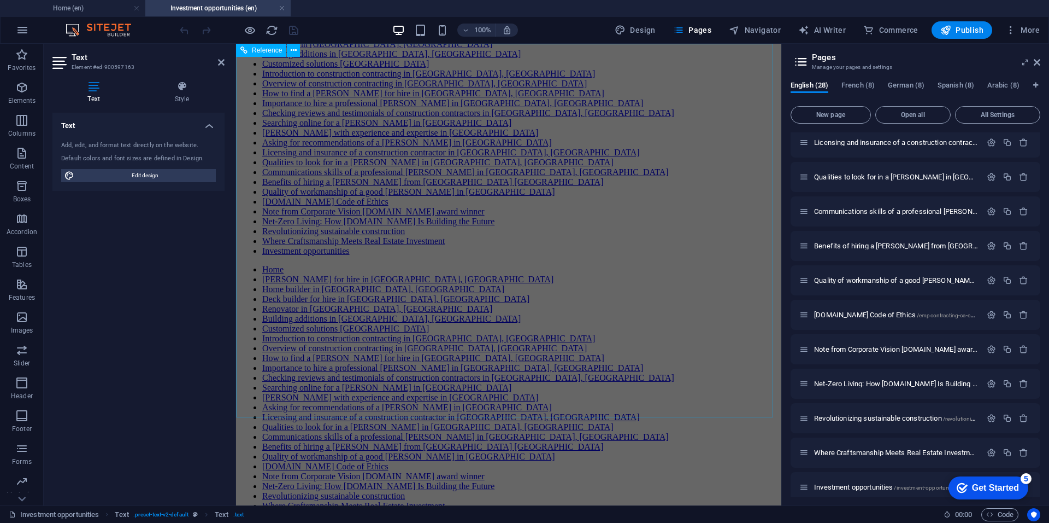
scroll to position [0, 0]
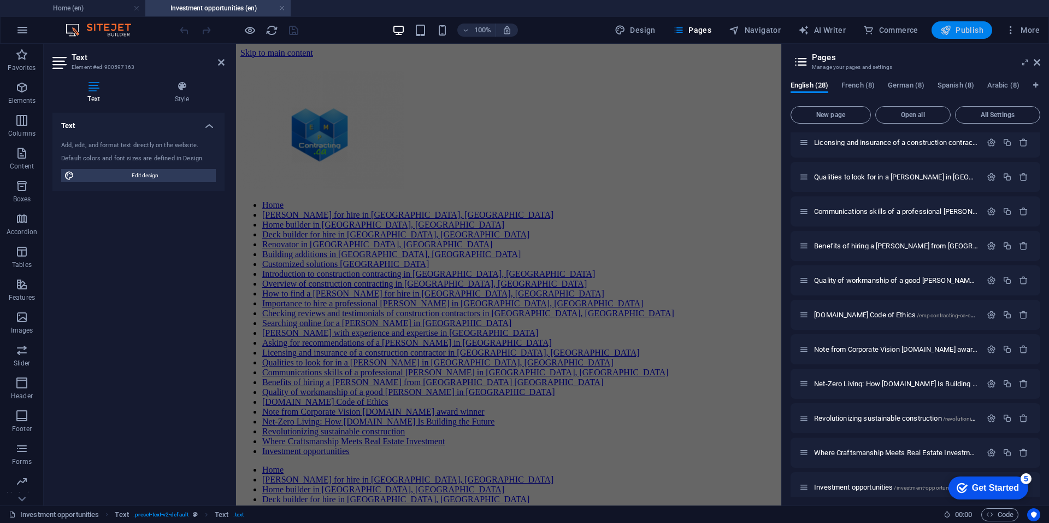
click at [972, 28] on span "Publish" at bounding box center [962, 30] width 43 height 11
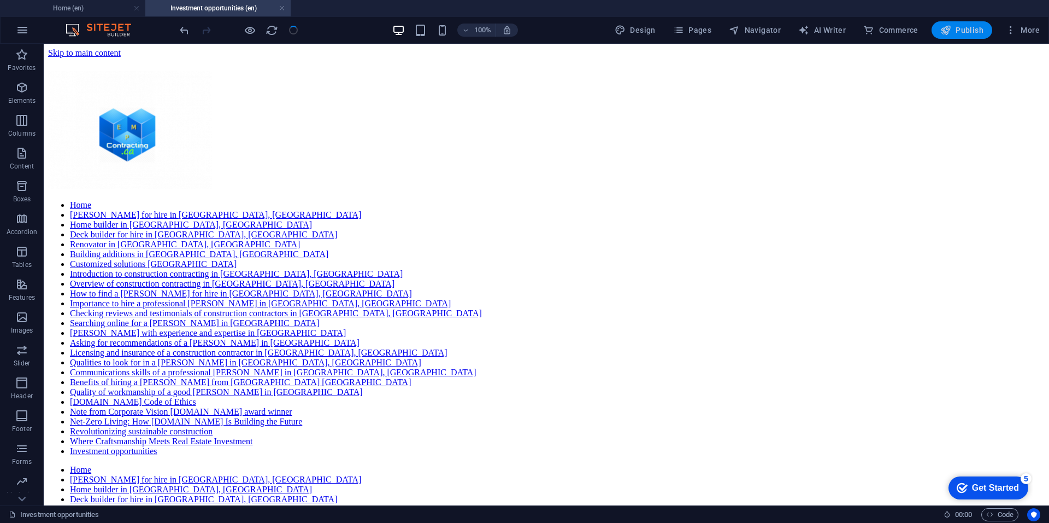
scroll to position [979, 0]
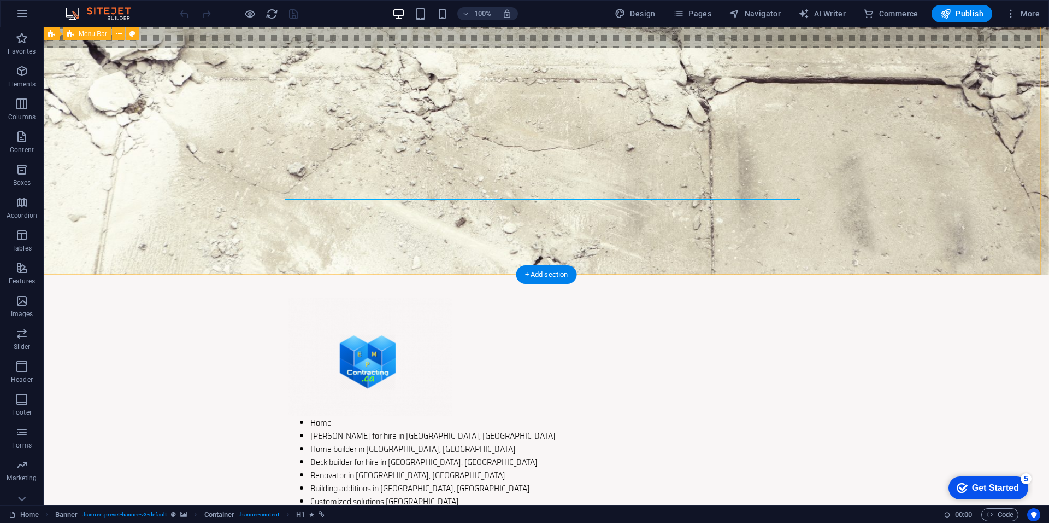
scroll to position [459, 0]
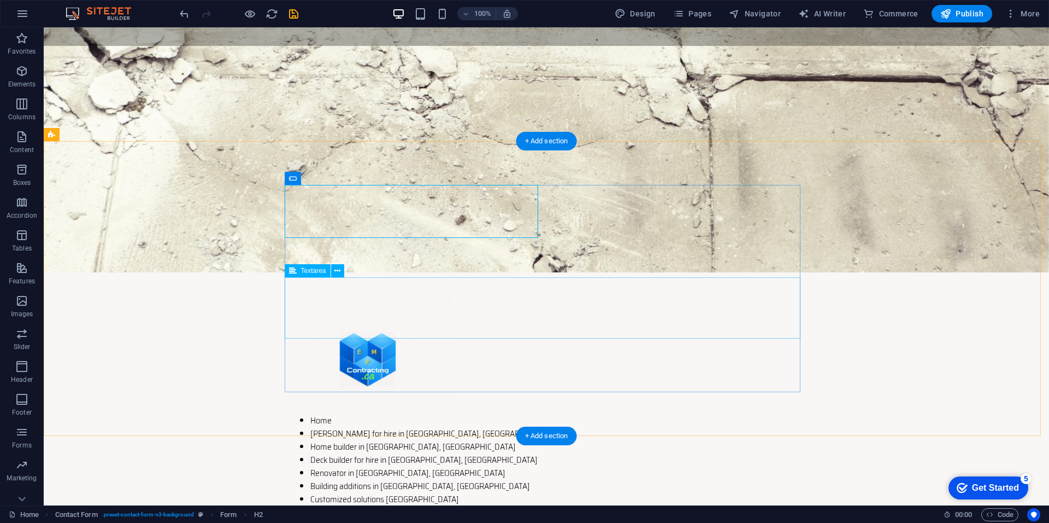
scroll to position [590, 0]
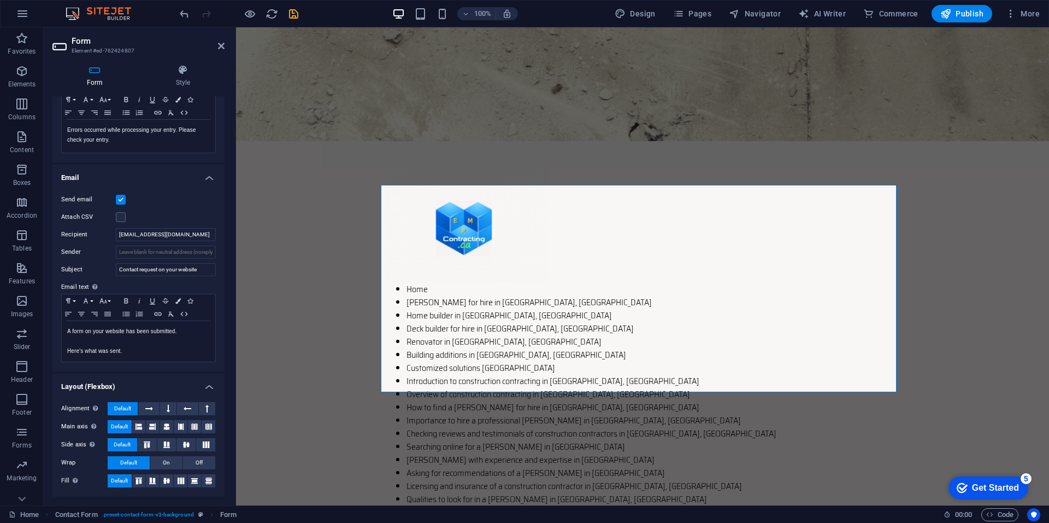
scroll to position [0, 0]
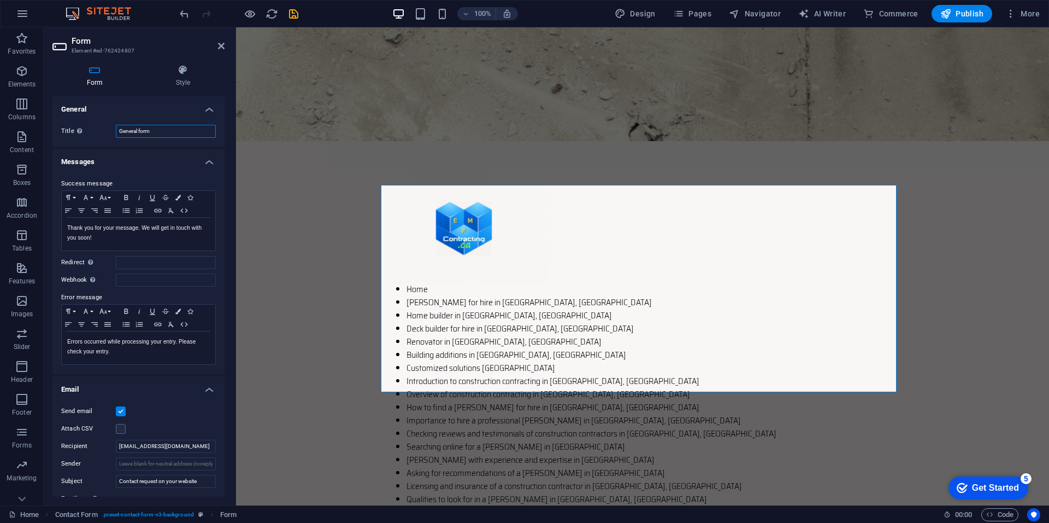
click at [180, 131] on input "General form" at bounding box center [166, 131] width 100 height 13
click at [102, 185] on label "Success message" at bounding box center [138, 183] width 155 height 13
click at [96, 105] on h4 "General" at bounding box center [138, 106] width 172 height 20
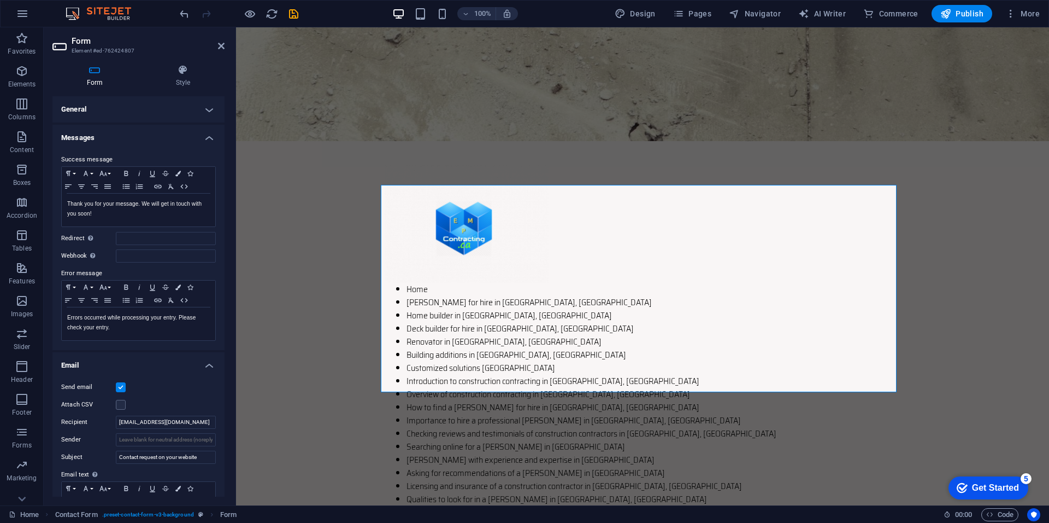
click at [96, 105] on h4 "General" at bounding box center [138, 109] width 172 height 26
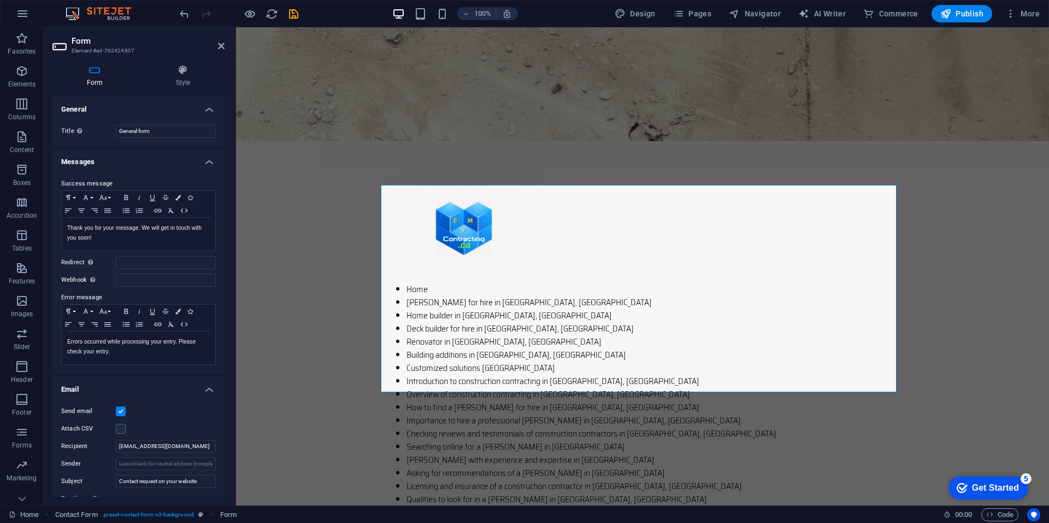
click at [97, 79] on h4 "Form" at bounding box center [96, 75] width 89 height 23
click at [956, 5] on button "Publish" at bounding box center [962, 13] width 61 height 17
